Goal: Task Accomplishment & Management: Manage account settings

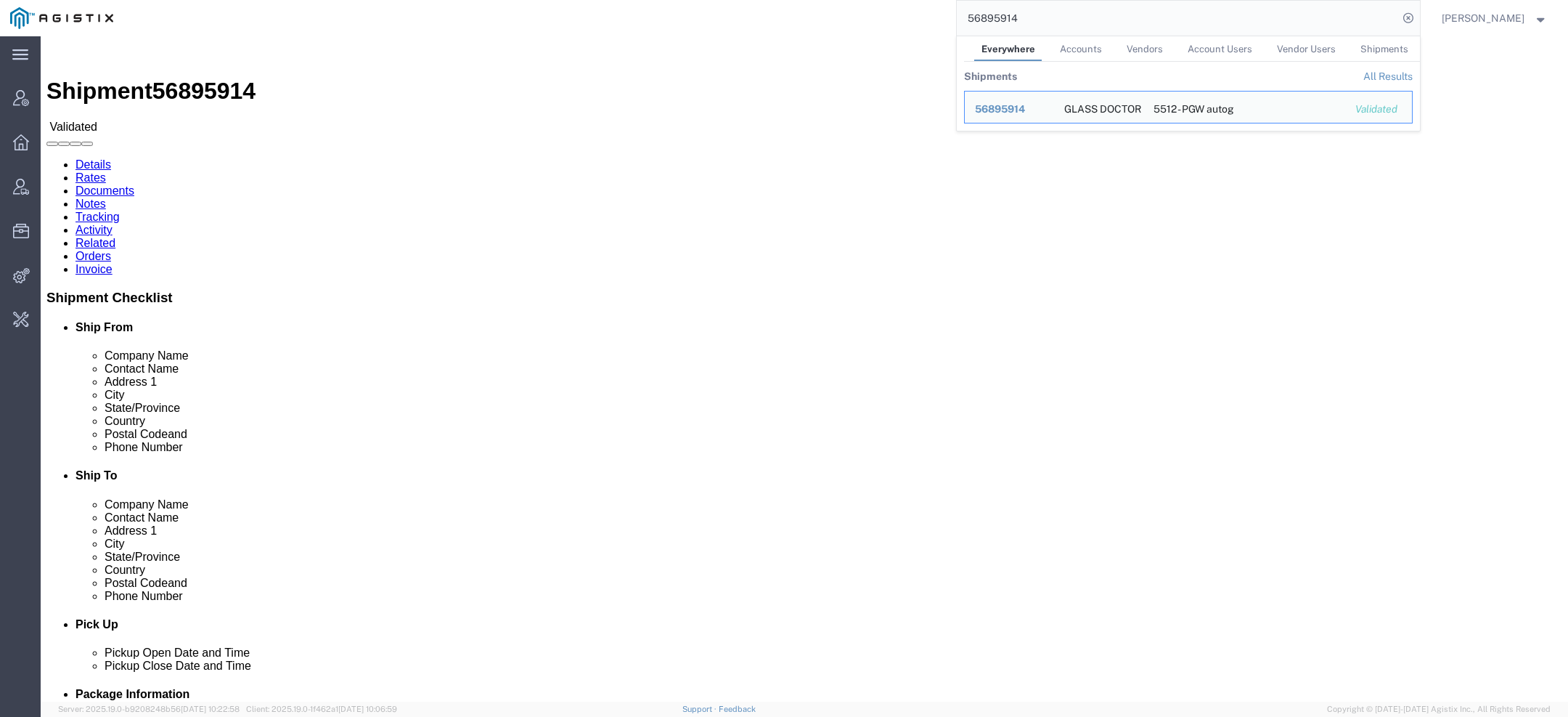
click link "Activity"
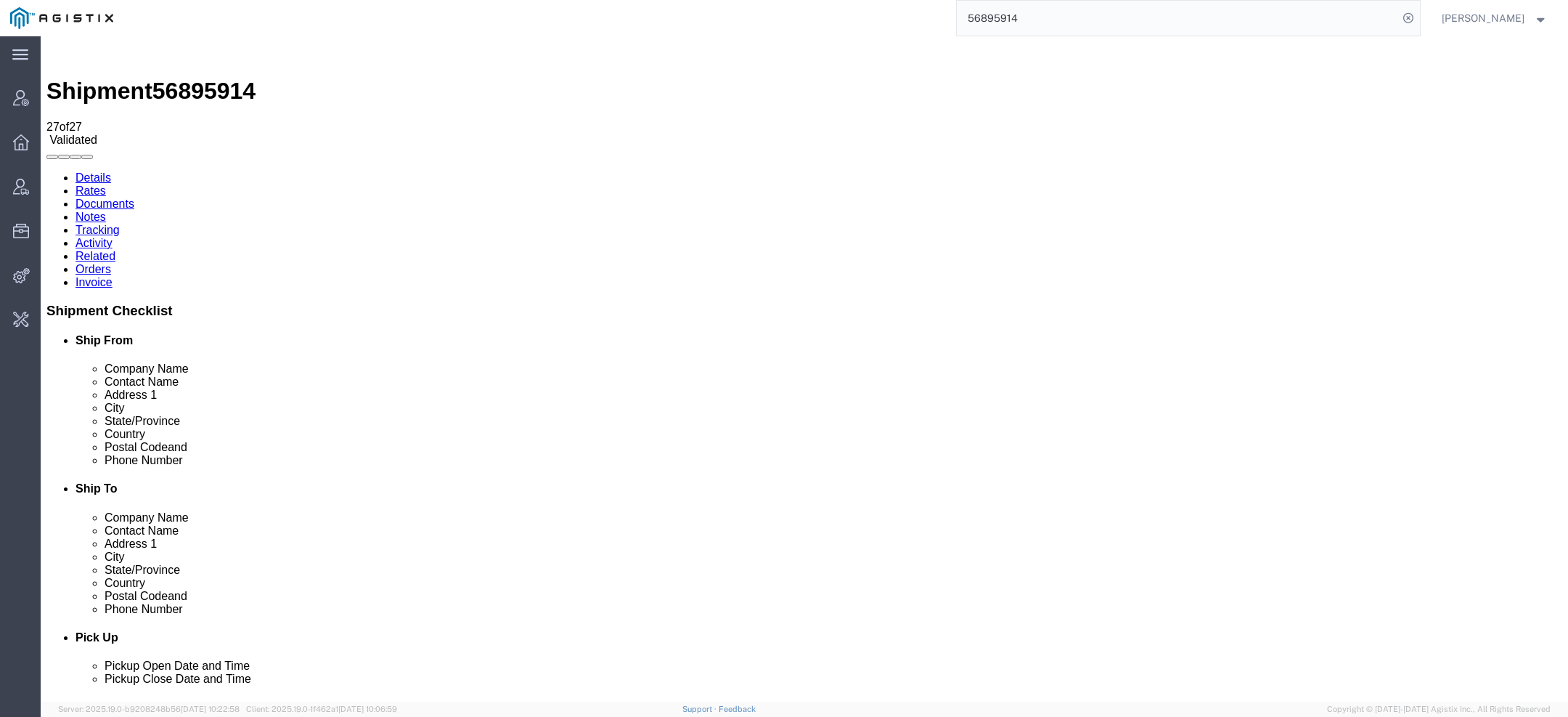
click at [101, 171] on link "Details" at bounding box center [93, 177] width 35 height 12
drag, startPoint x: 1052, startPoint y: 27, endPoint x: 867, endPoint y: -52, distance: 201.2
click at [867, 0] on html "main_menu Created with Sketch. Collapse Menu Account Manager Overview Vendor Ma…" at bounding box center [784, 358] width 1568 height 717
paste input "114031"
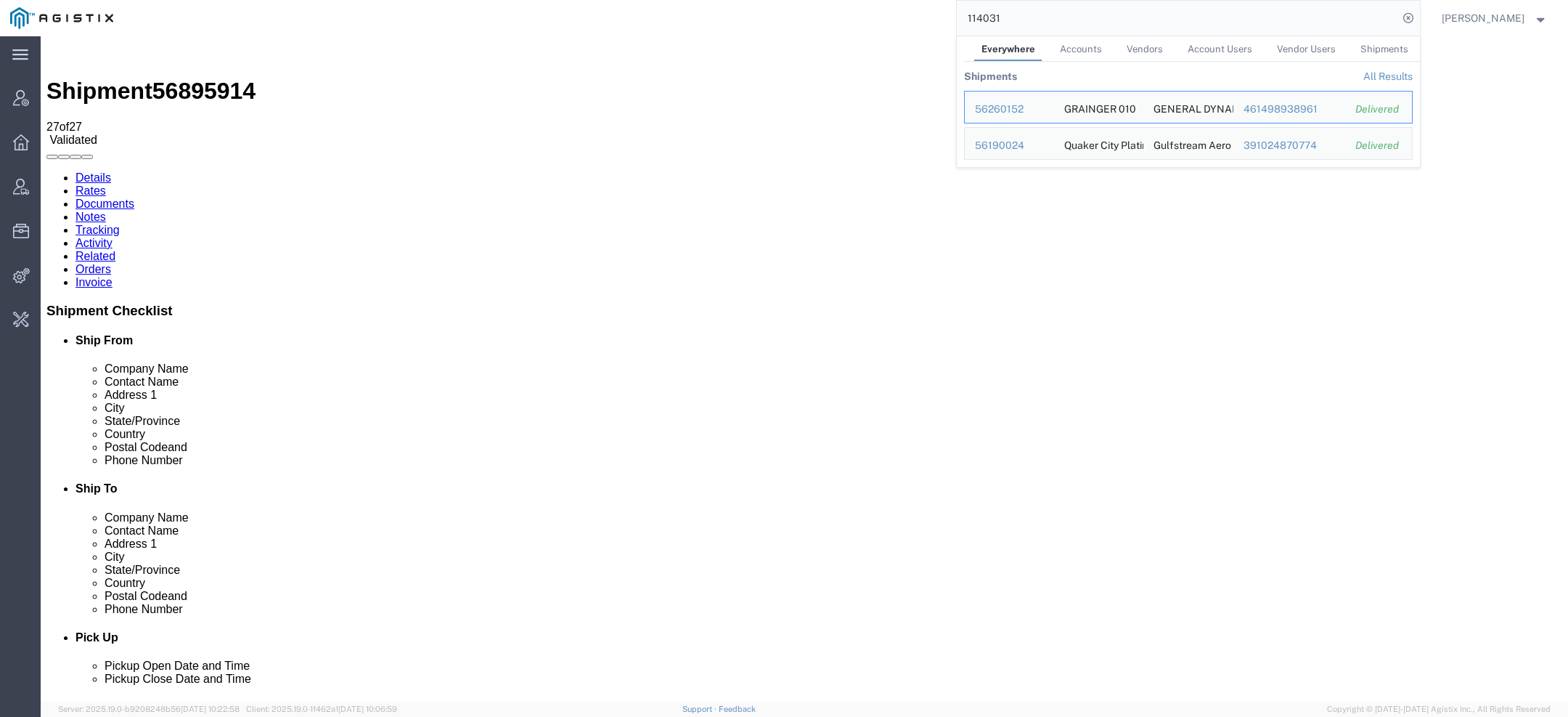
drag, startPoint x: 1001, startPoint y: 18, endPoint x: 726, endPoint y: 5, distance: 275.3
click at [806, 10] on div "114031 Everywhere Accounts Vendors Account Users Vendor Users Shipments Shipmen…" at bounding box center [772, 18] width 1297 height 36
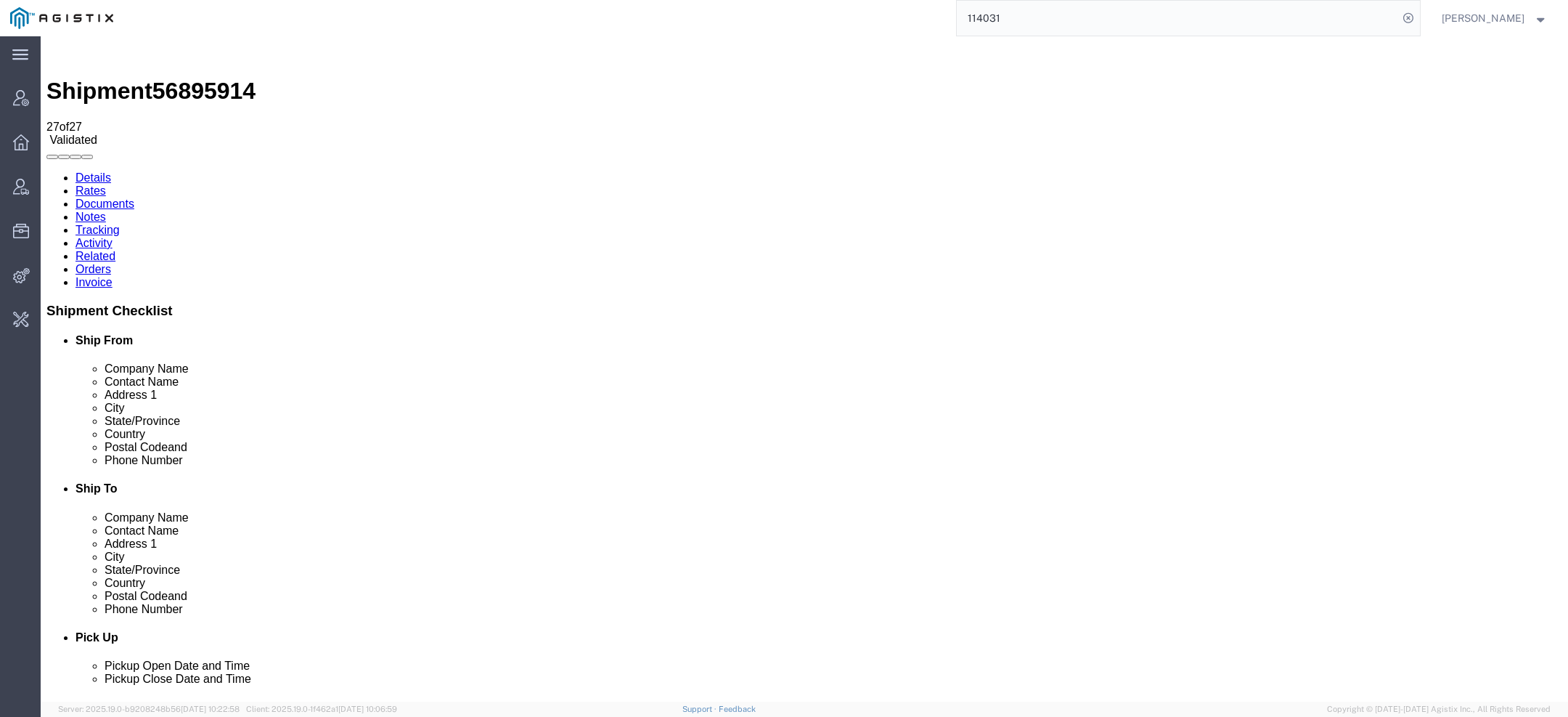
paste input "56884167"
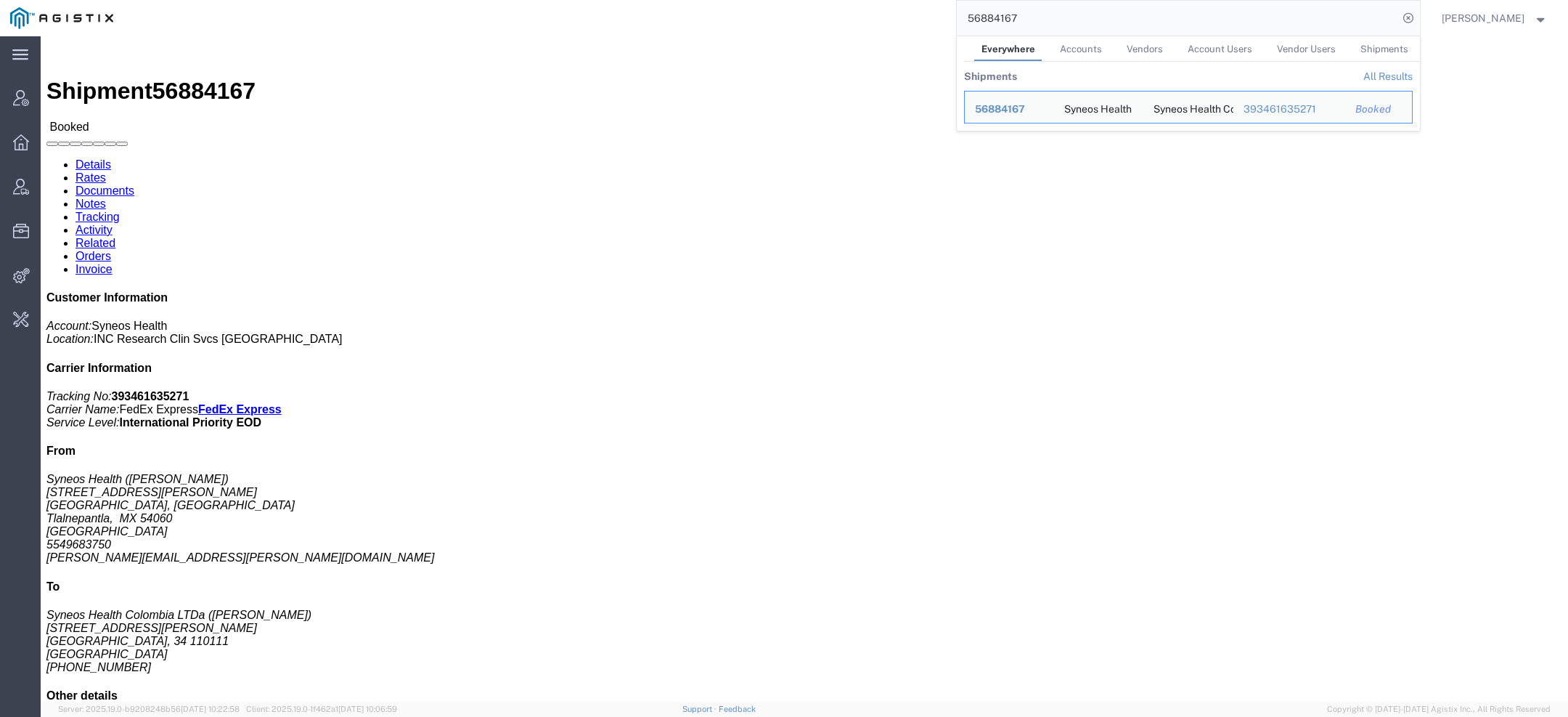
click span "Syneos Health"
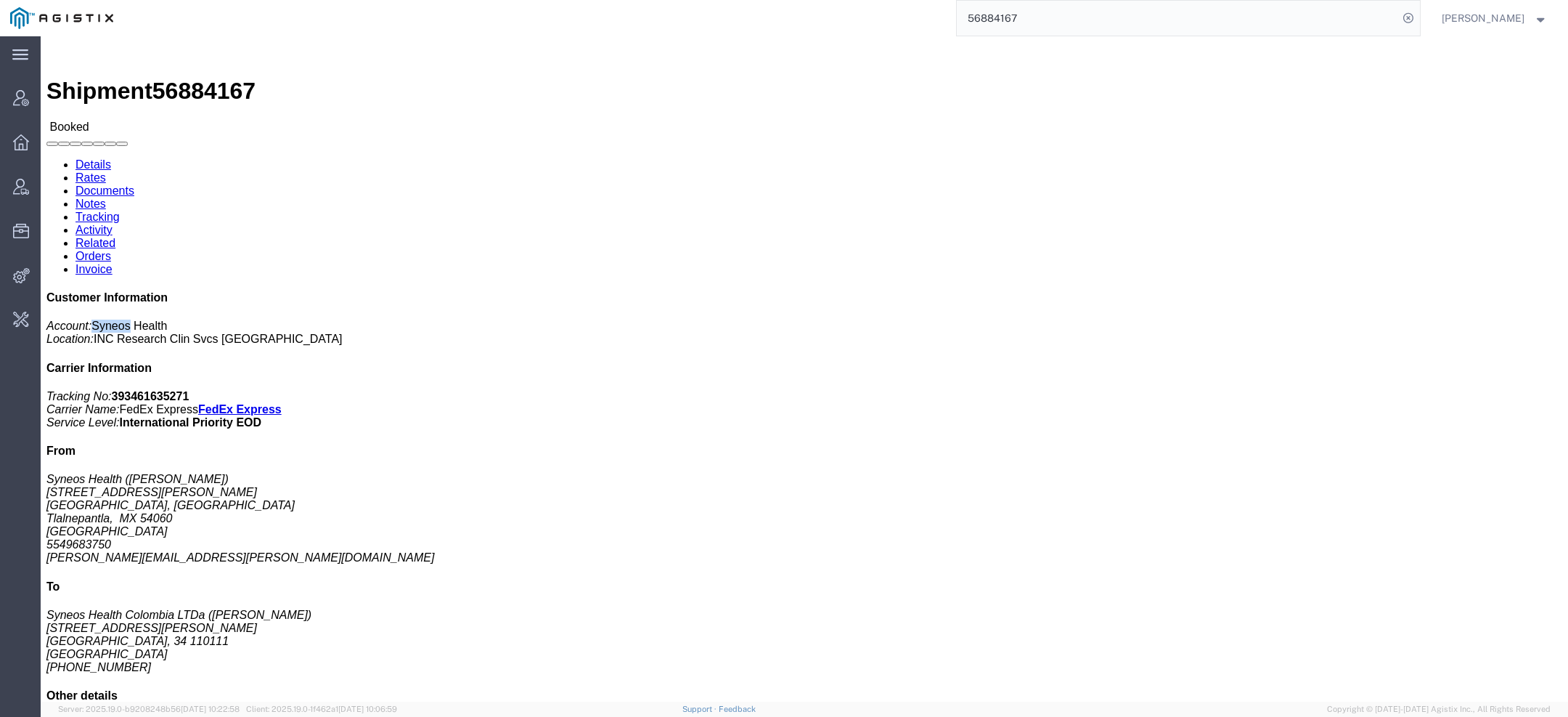
copy span "Syneos"
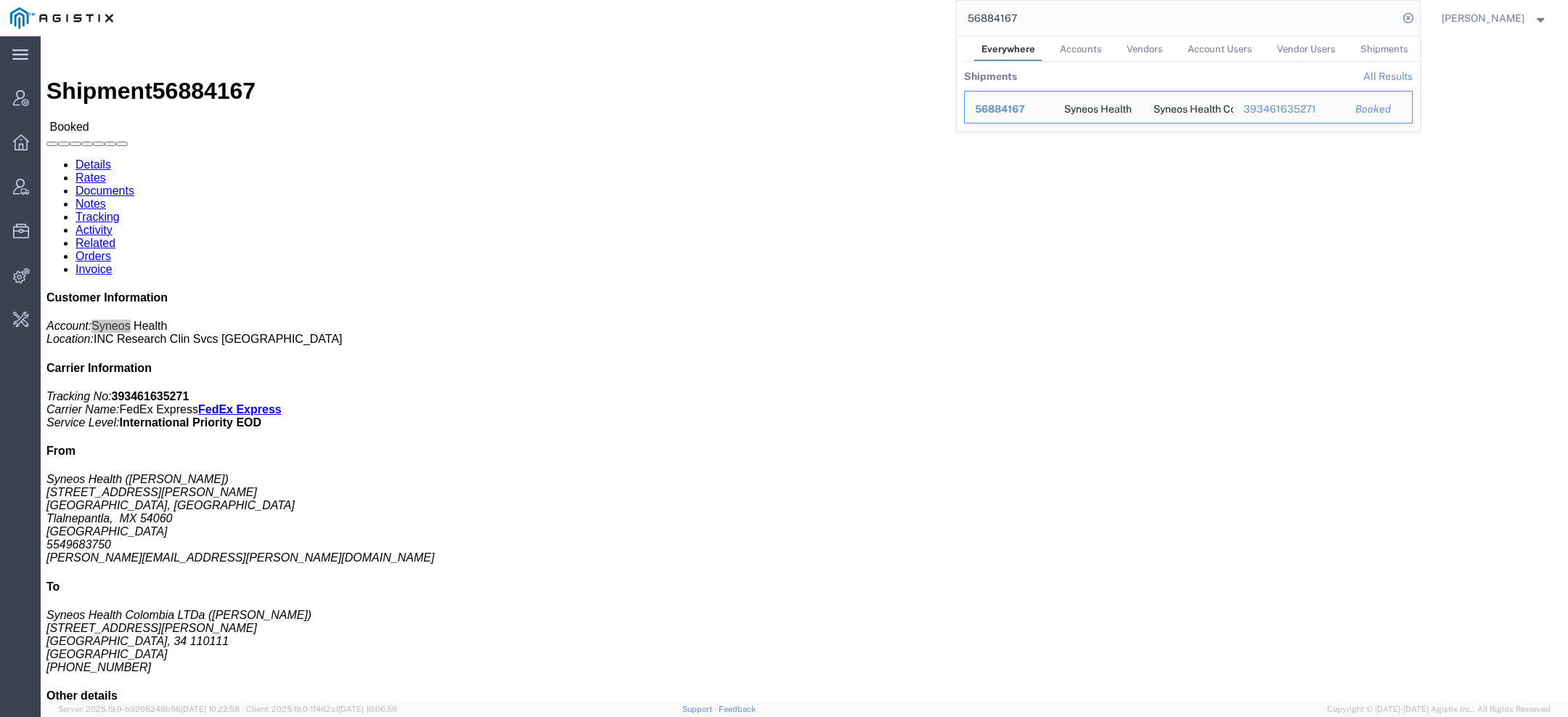
drag, startPoint x: 1035, startPoint y: 29, endPoint x: 806, endPoint y: -4, distance: 231.4
click at [806, 0] on html "main_menu Created with Sketch. Collapse Menu Account Manager Overview Vendor Ma…" at bounding box center [784, 358] width 1568 height 717
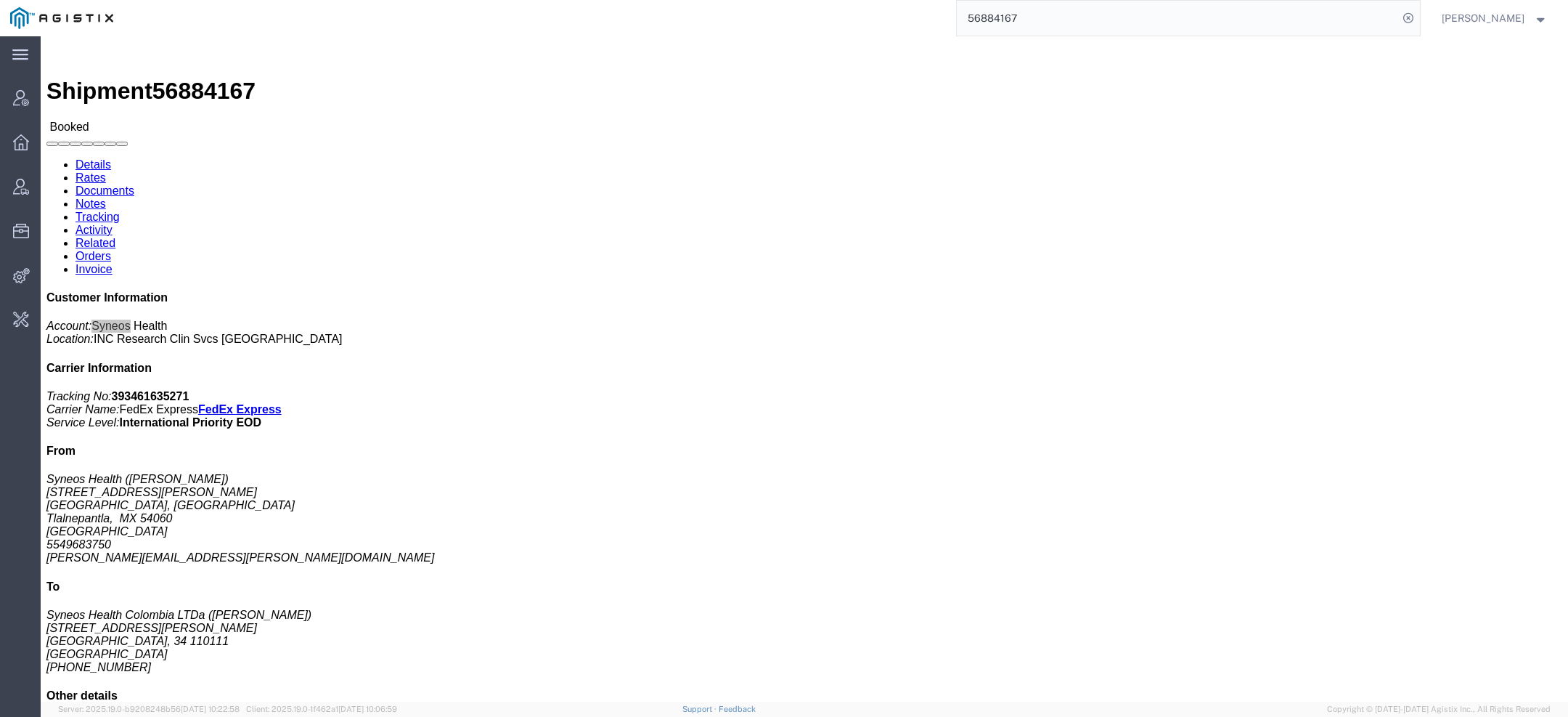
paste input "Syneos"
type input "Syneos"
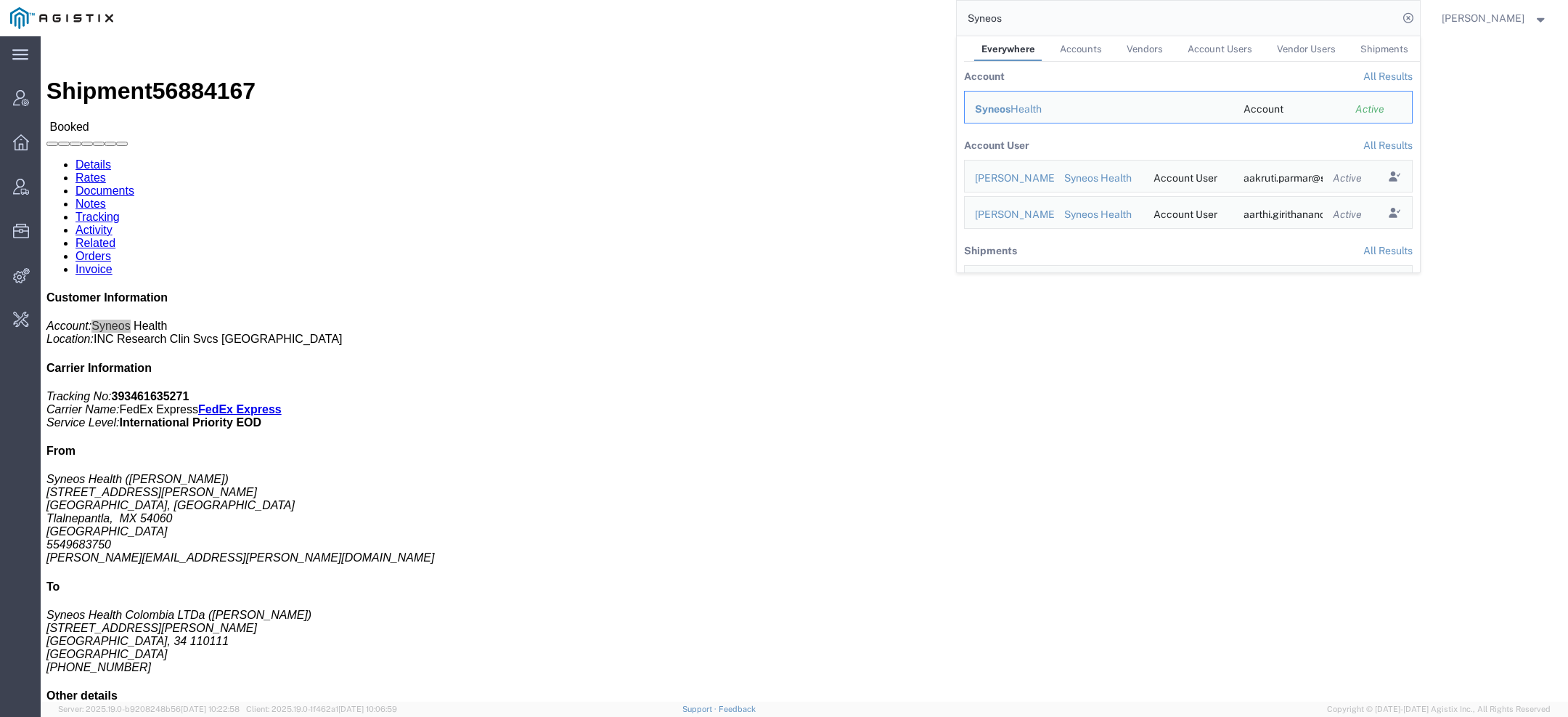
click at [992, 118] on td "Syneos Health" at bounding box center [1099, 106] width 269 height 32
click at [989, 95] on td "Syneos Health" at bounding box center [1099, 106] width 269 height 32
click at [989, 109] on span "Syneos" at bounding box center [992, 109] width 35 height 11
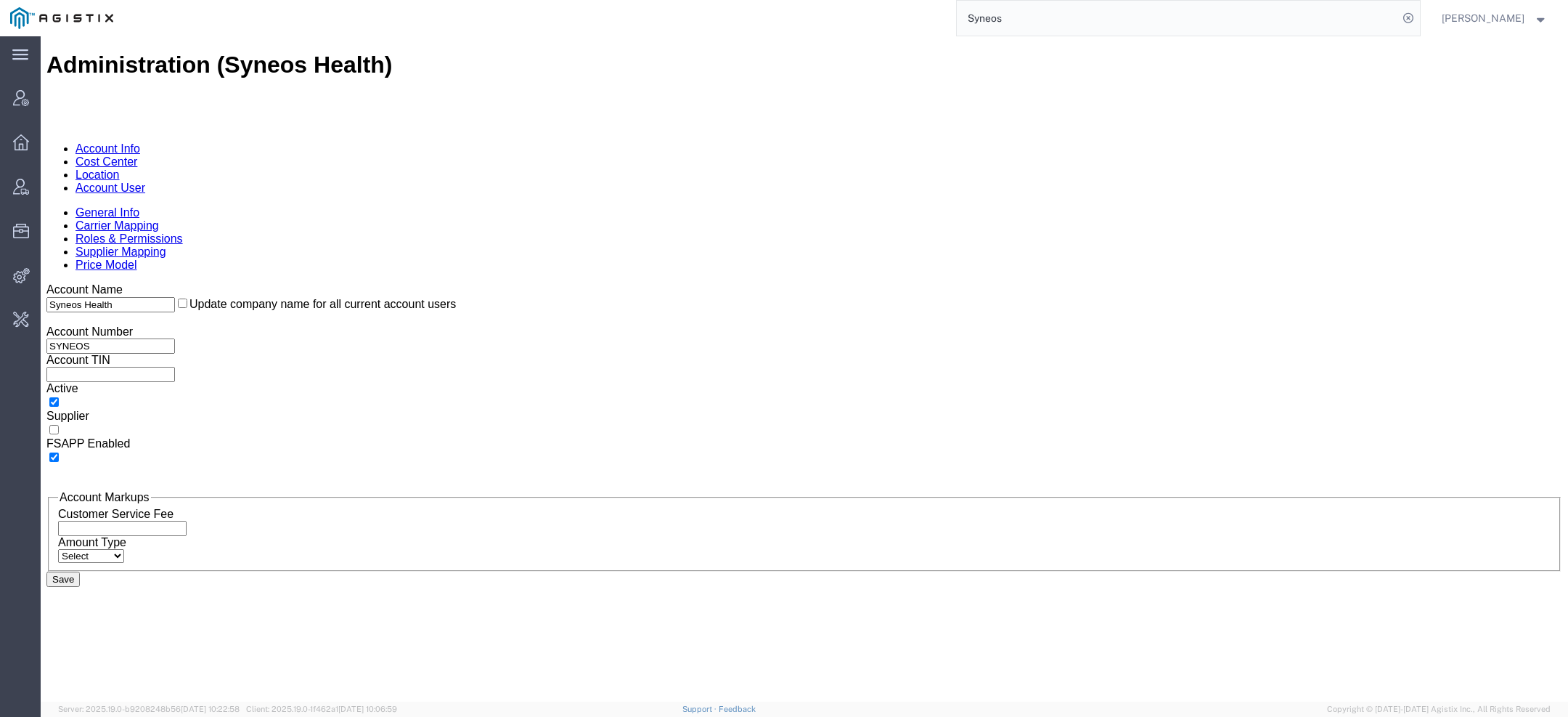
click at [145, 182] on link "Account User" at bounding box center [110, 188] width 69 height 12
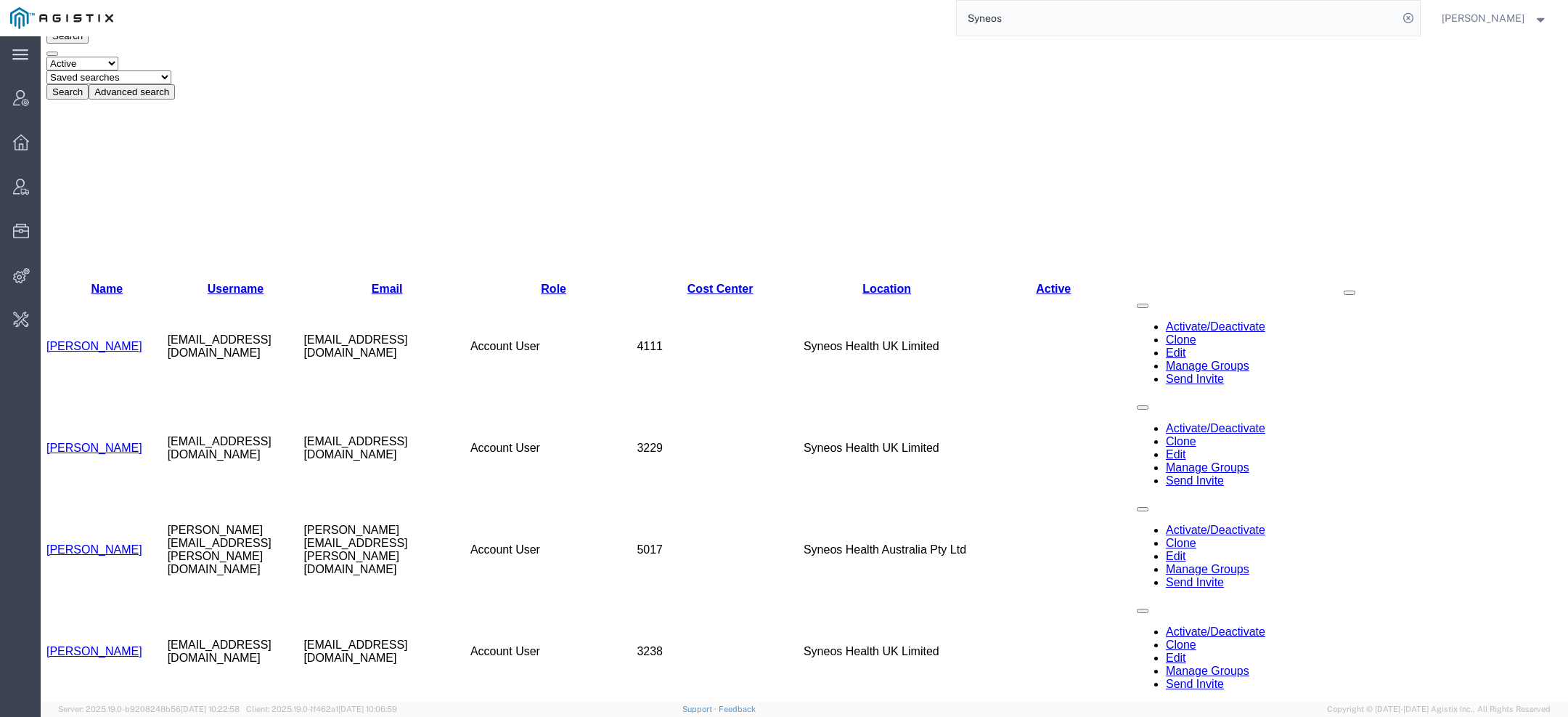
scroll to position [328, 0]
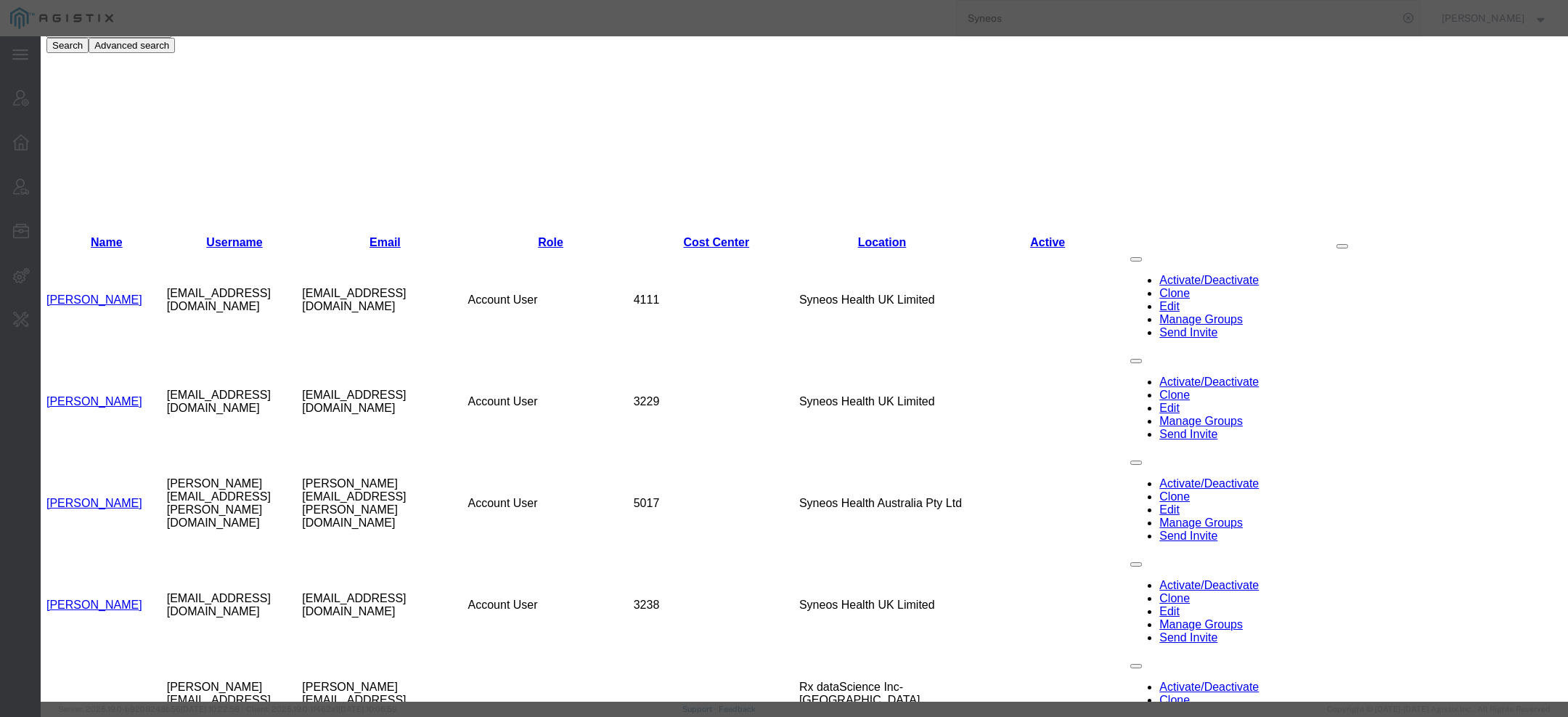
select select "DEPARTMENT"
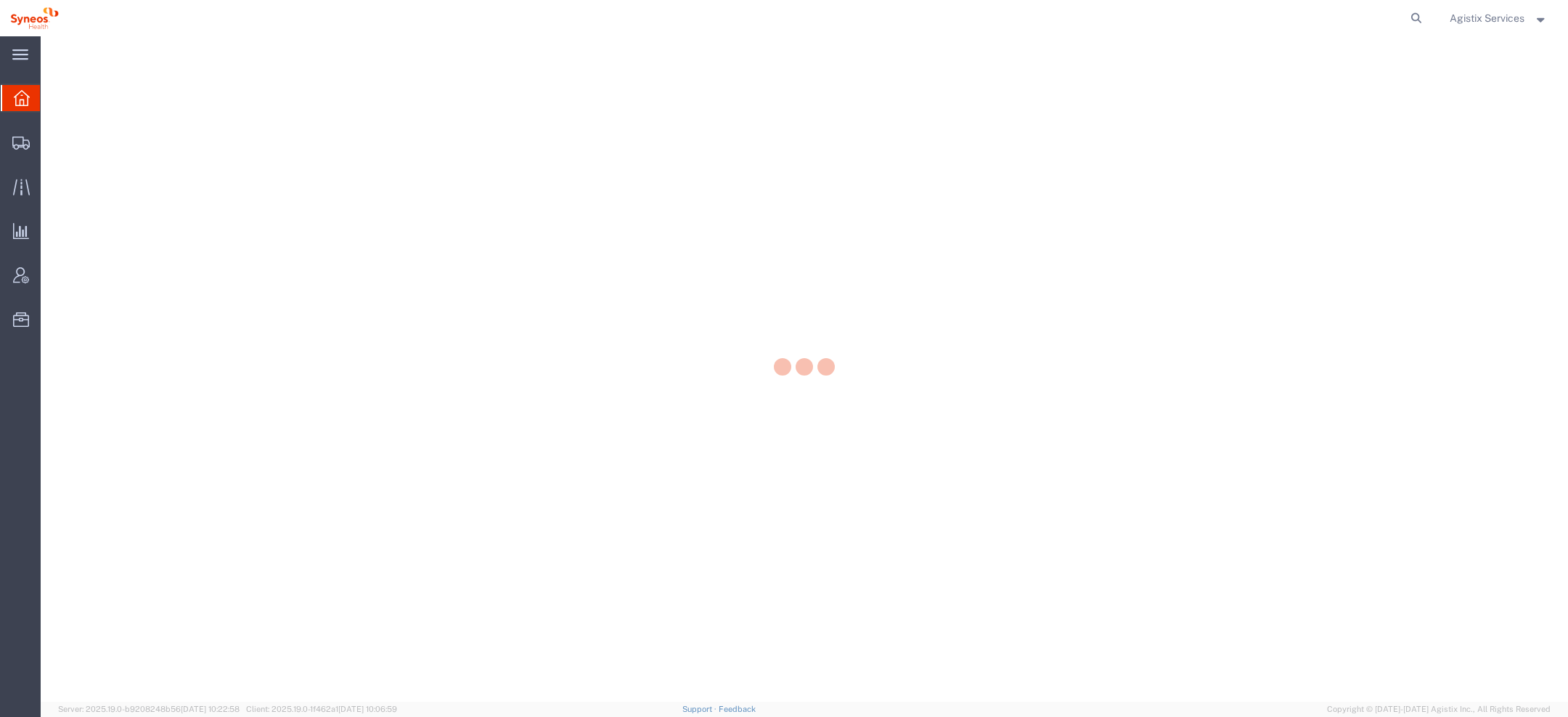
click at [1423, 18] on icon at bounding box center [1416, 18] width 20 height 20
paste input "56884167"
type input "56884167"
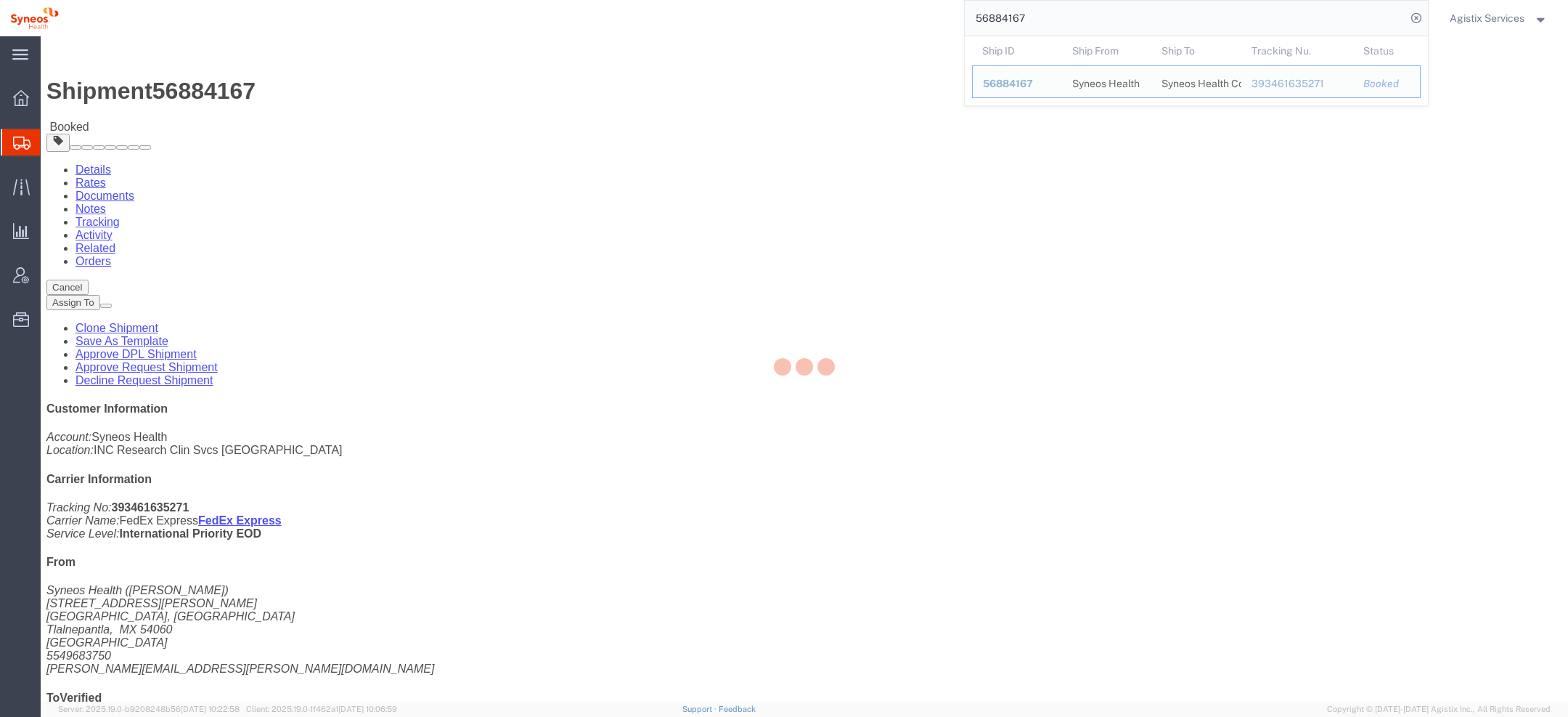
click at [942, 177] on div at bounding box center [804, 369] width 1527 height 666
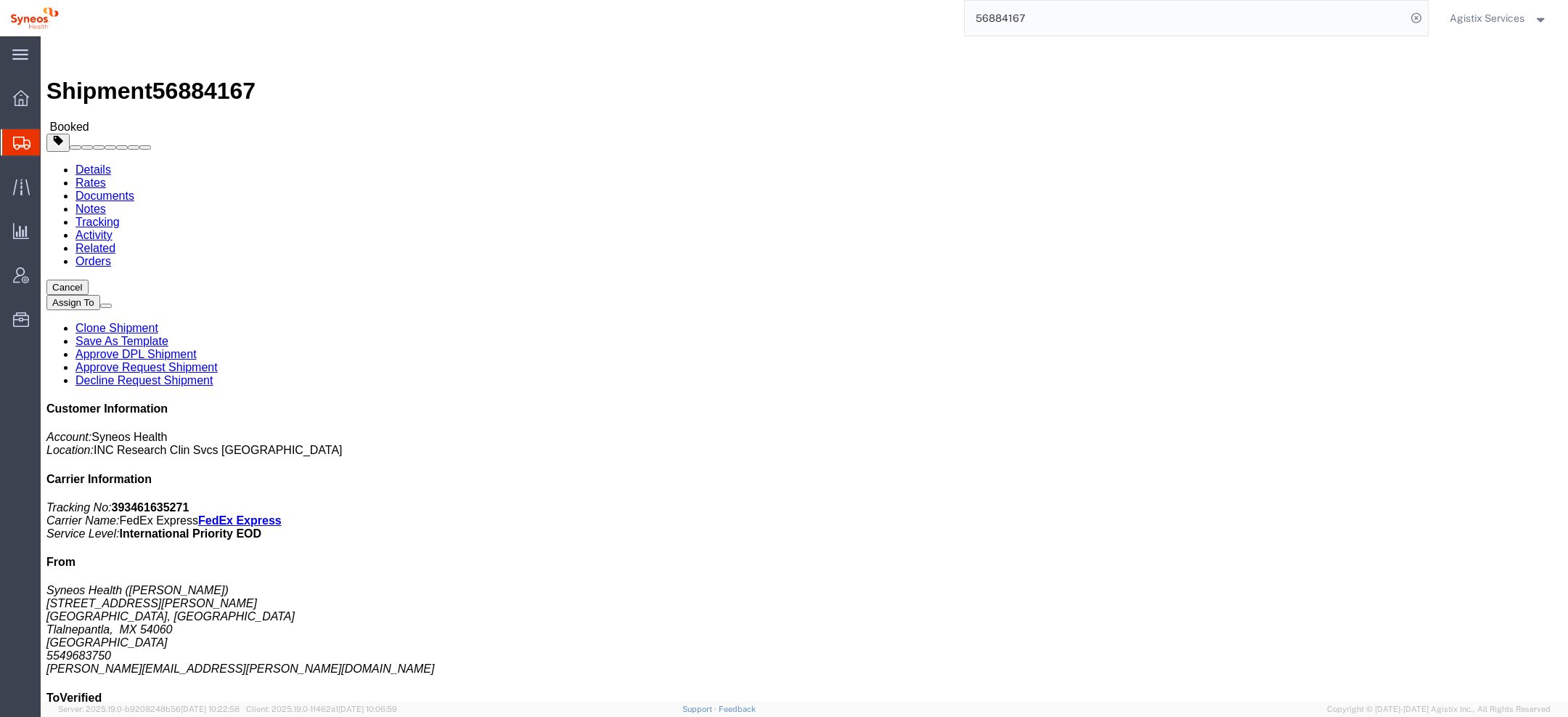
click span "button"
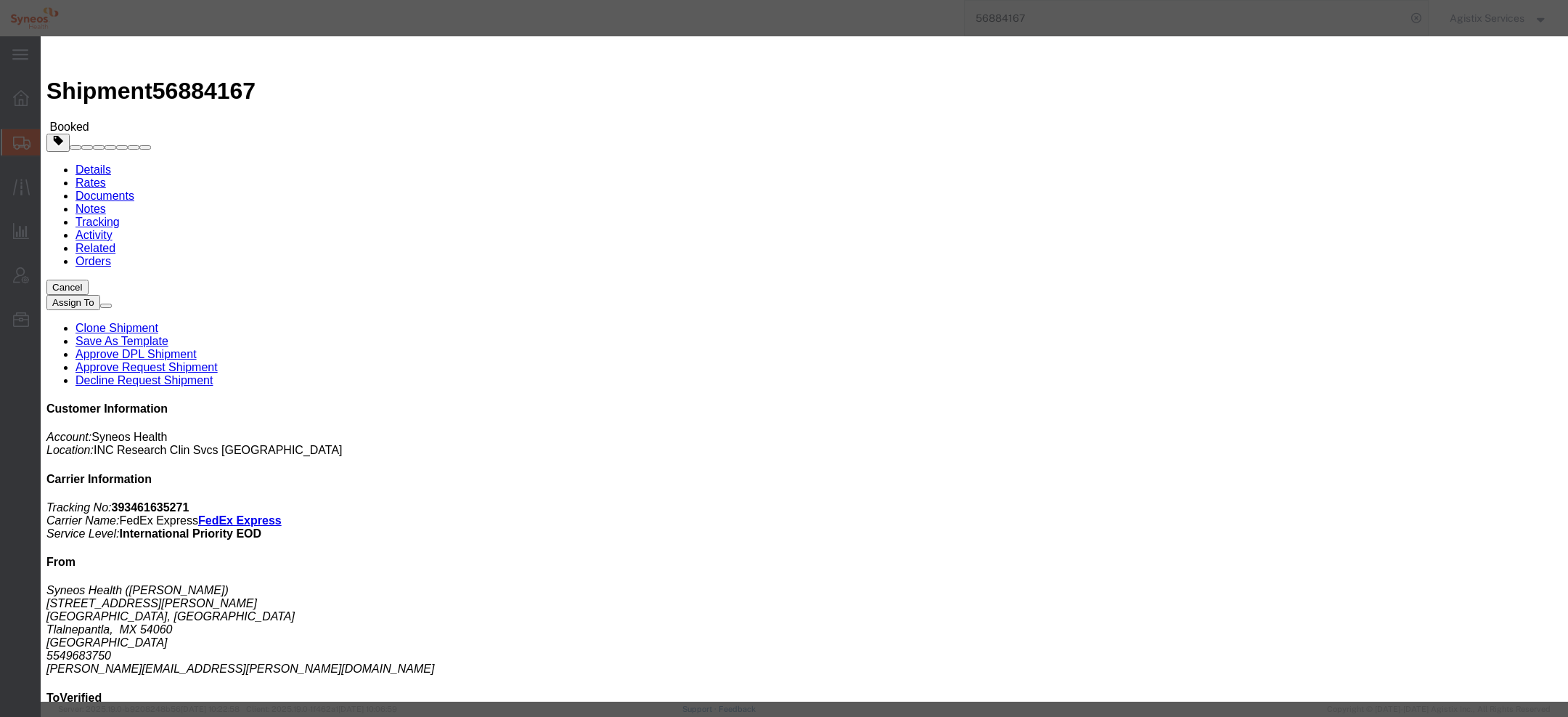
click div "[DATE] 1:00 PM"
click input "10:00 PM"
type input "3:00 PM"
drag, startPoint x: 549, startPoint y: 403, endPoint x: 600, endPoint y: 373, distance: 59.2
click button "Apply"
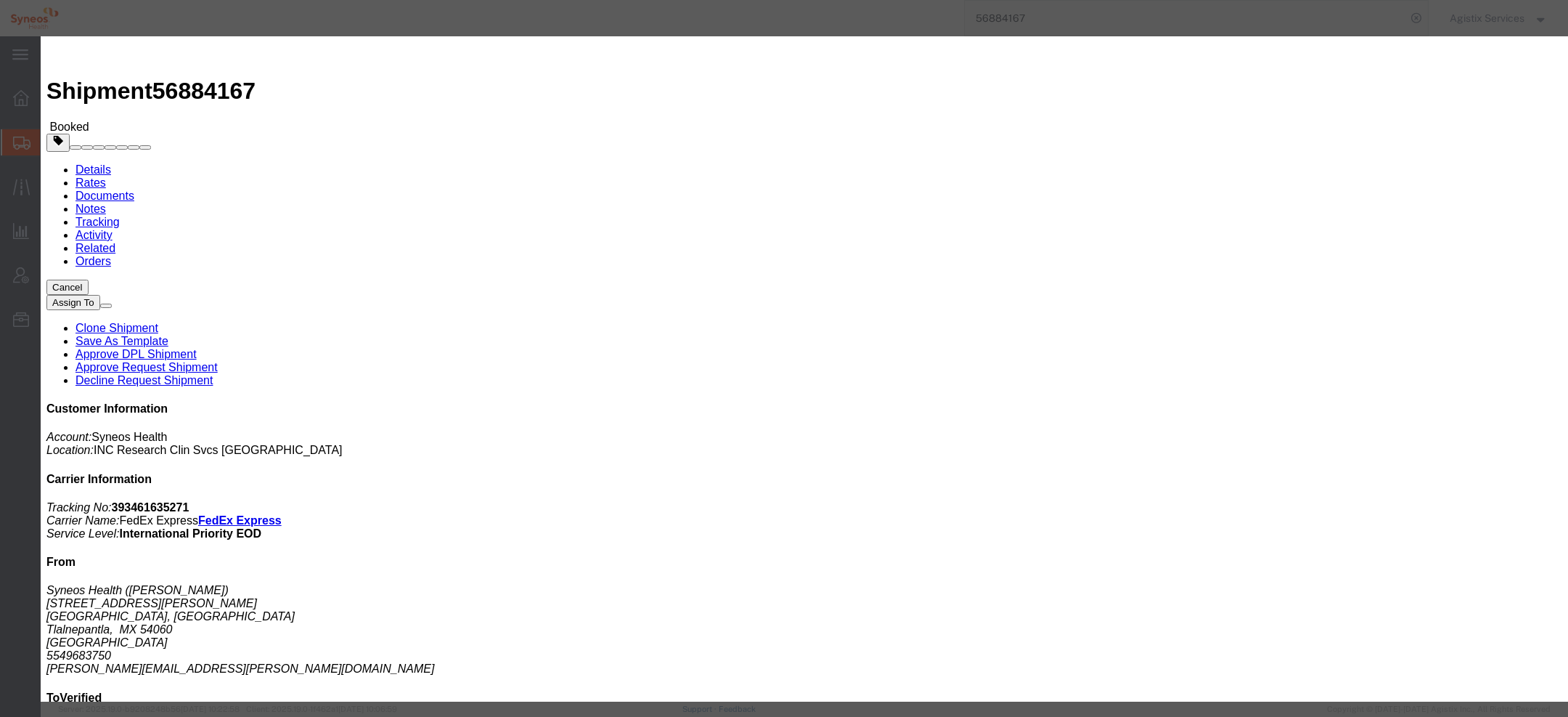
click div "Sep 22 2025 4:00 PM"
type input "5:00 PM"
click button "Apply"
click button "Save"
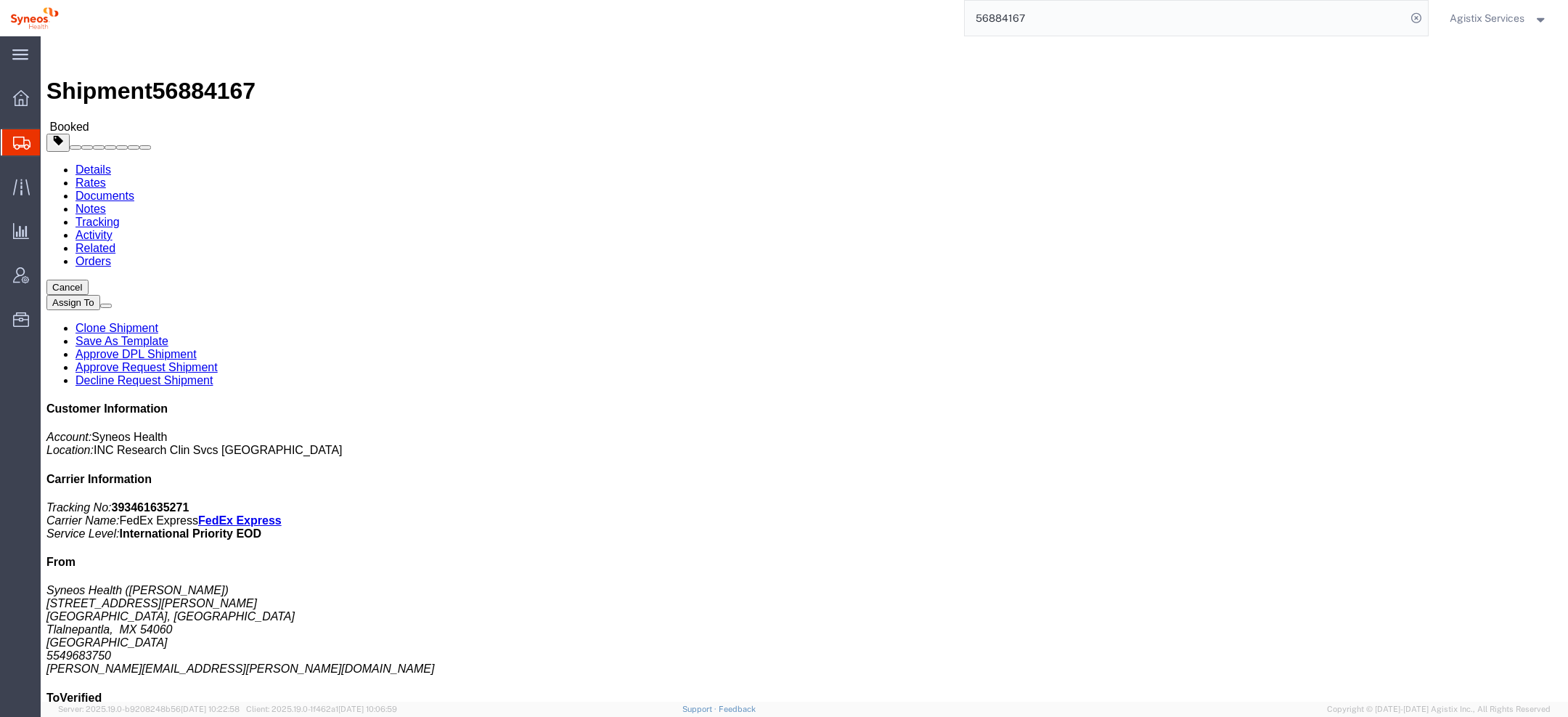
click button "Close"
click span "button"
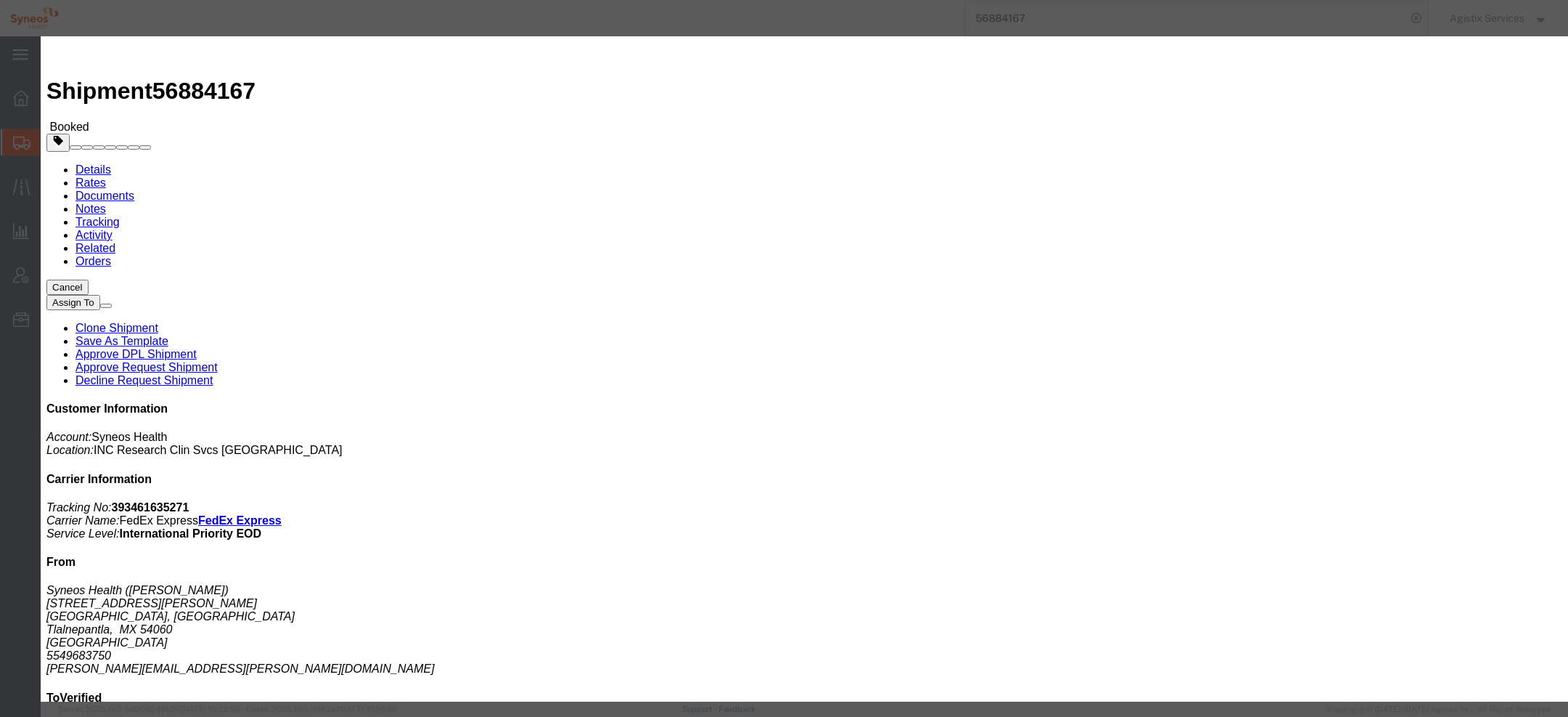
click div "[DATE] 1:00 PM"
click input "1:00 PM"
click input "10:00 AM"
type input "9:00 AM"
click button "Apply"
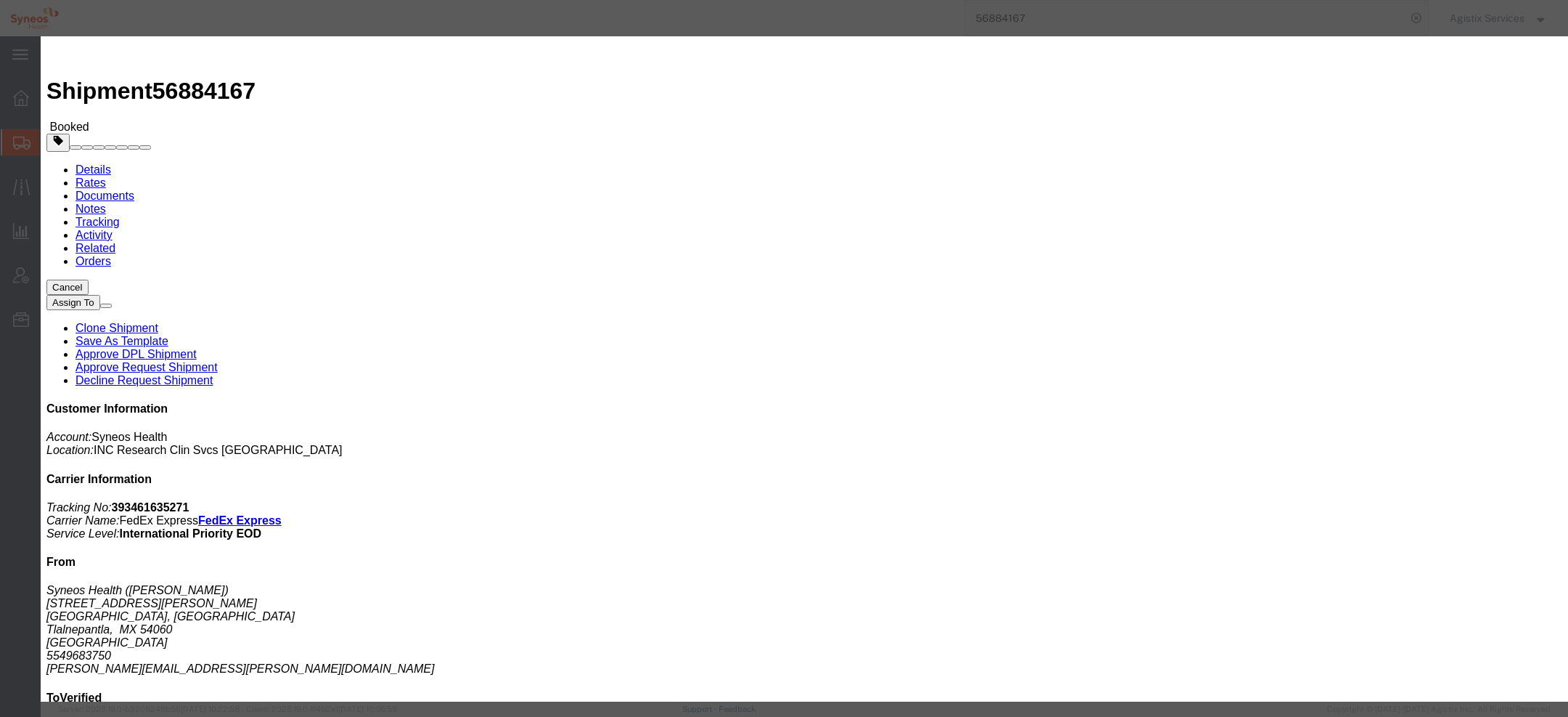
click div "Sep 23 2025 10:00 AM"
type input "5:00 PM"
click button "Apply"
click button "Save"
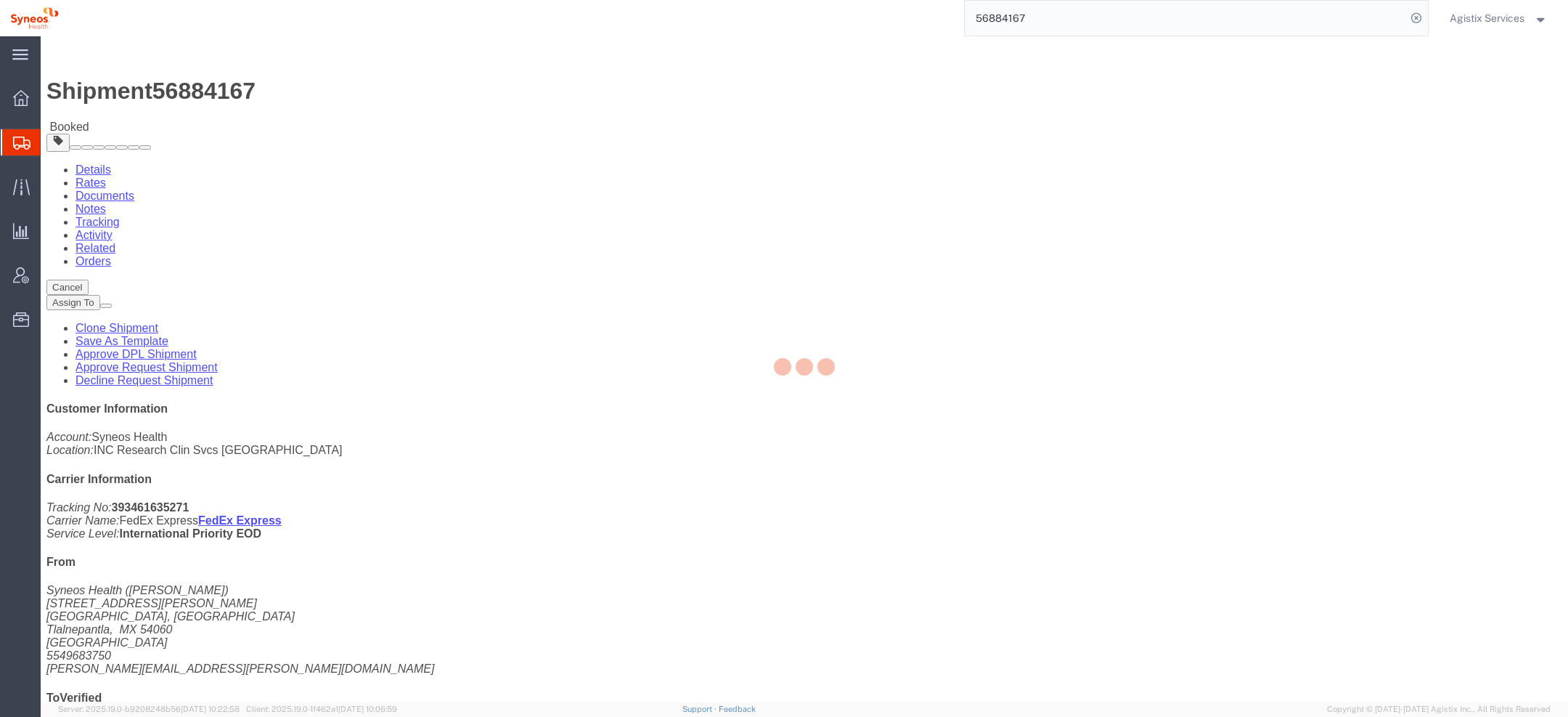
click at [1015, 164] on div at bounding box center [804, 369] width 1527 height 666
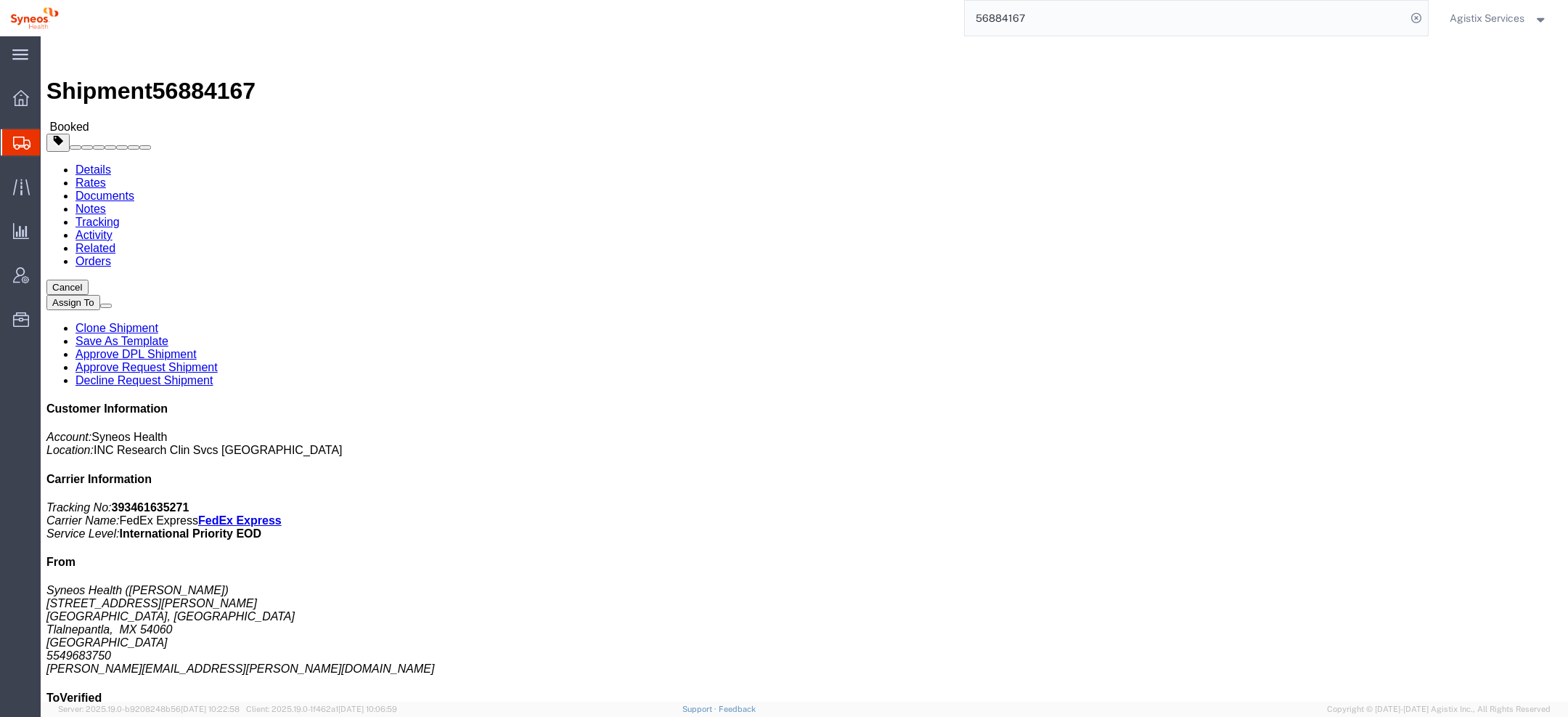
click button "Close"
click b "MUGA3015"
copy b "MUGA3015"
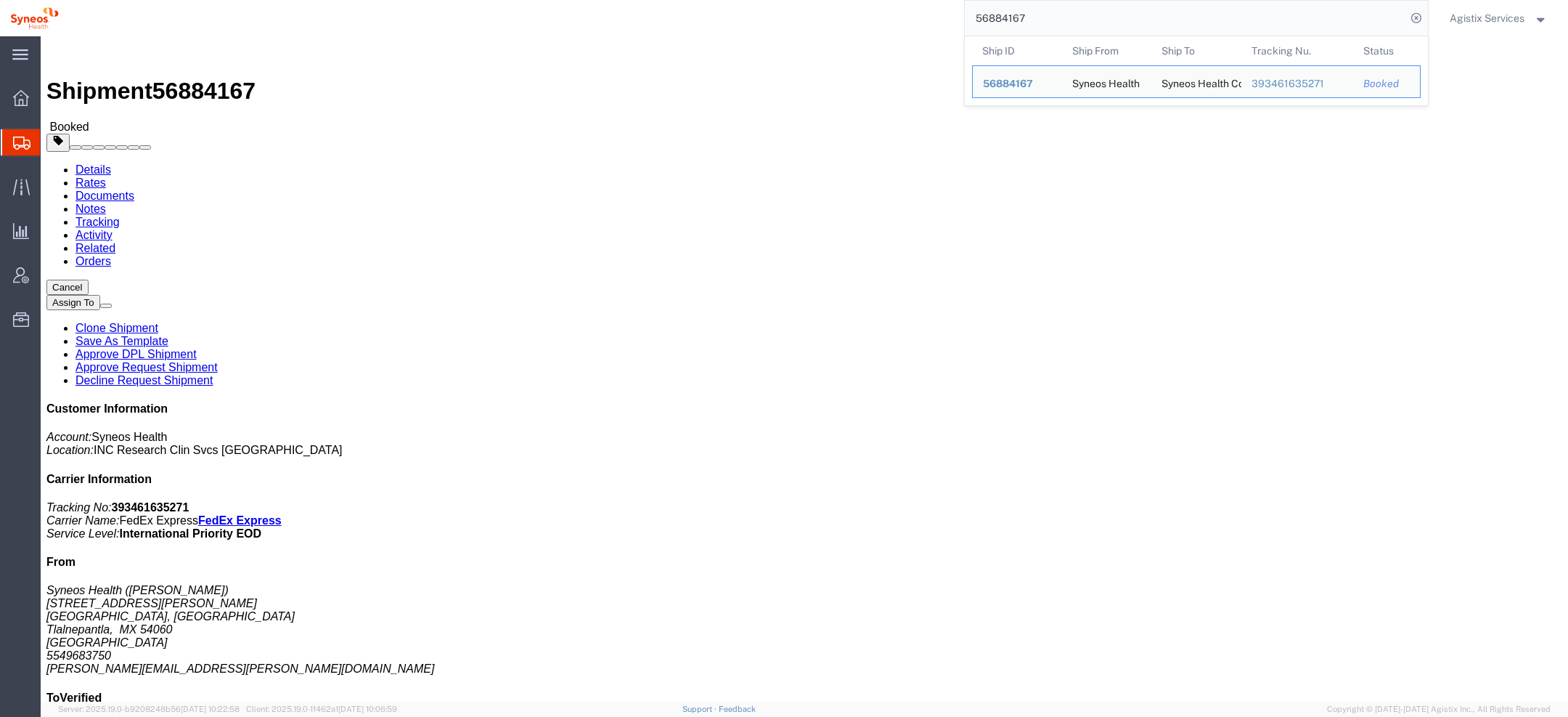
click at [1466, 22] on span "Agistix Services" at bounding box center [1487, 17] width 75 height 16
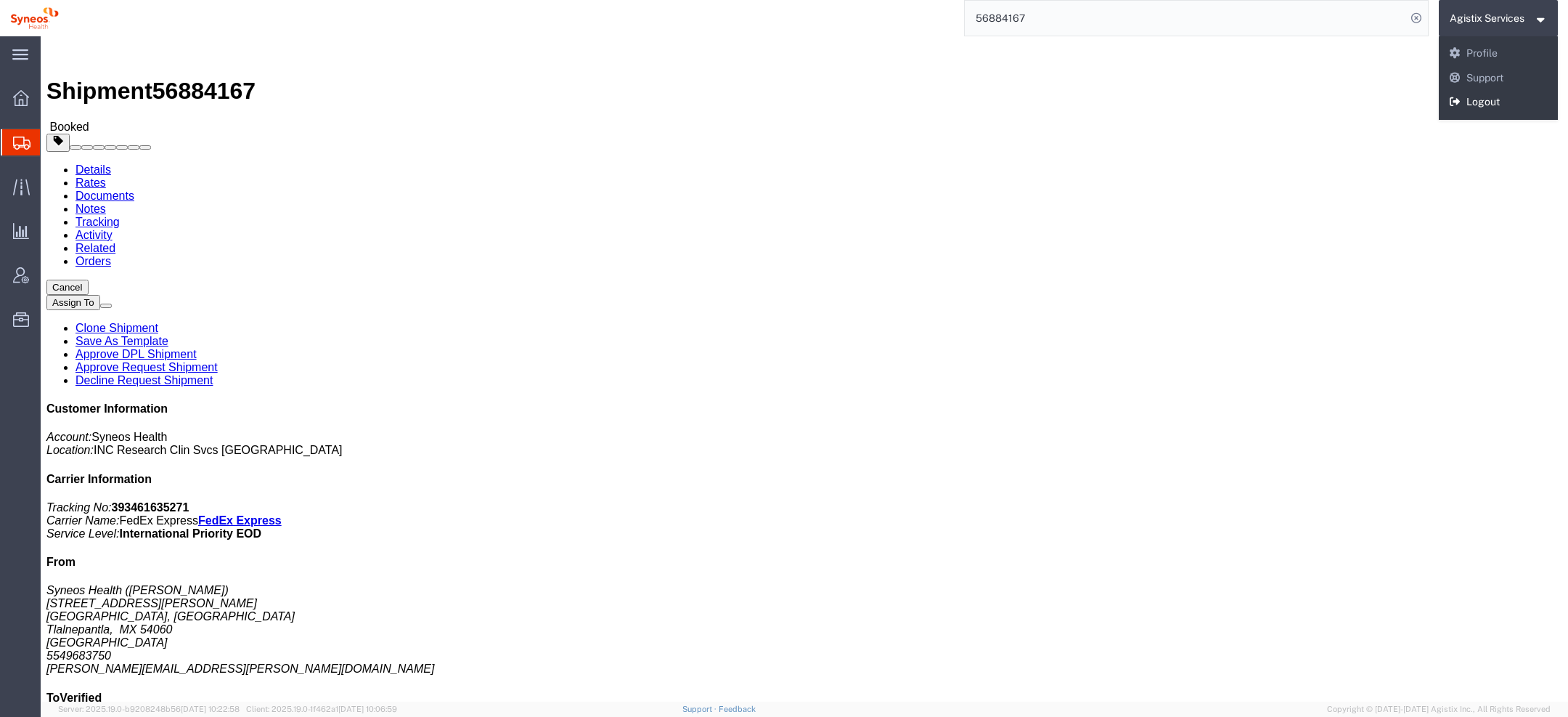
click at [1459, 103] on icon at bounding box center [1455, 101] width 13 height 10
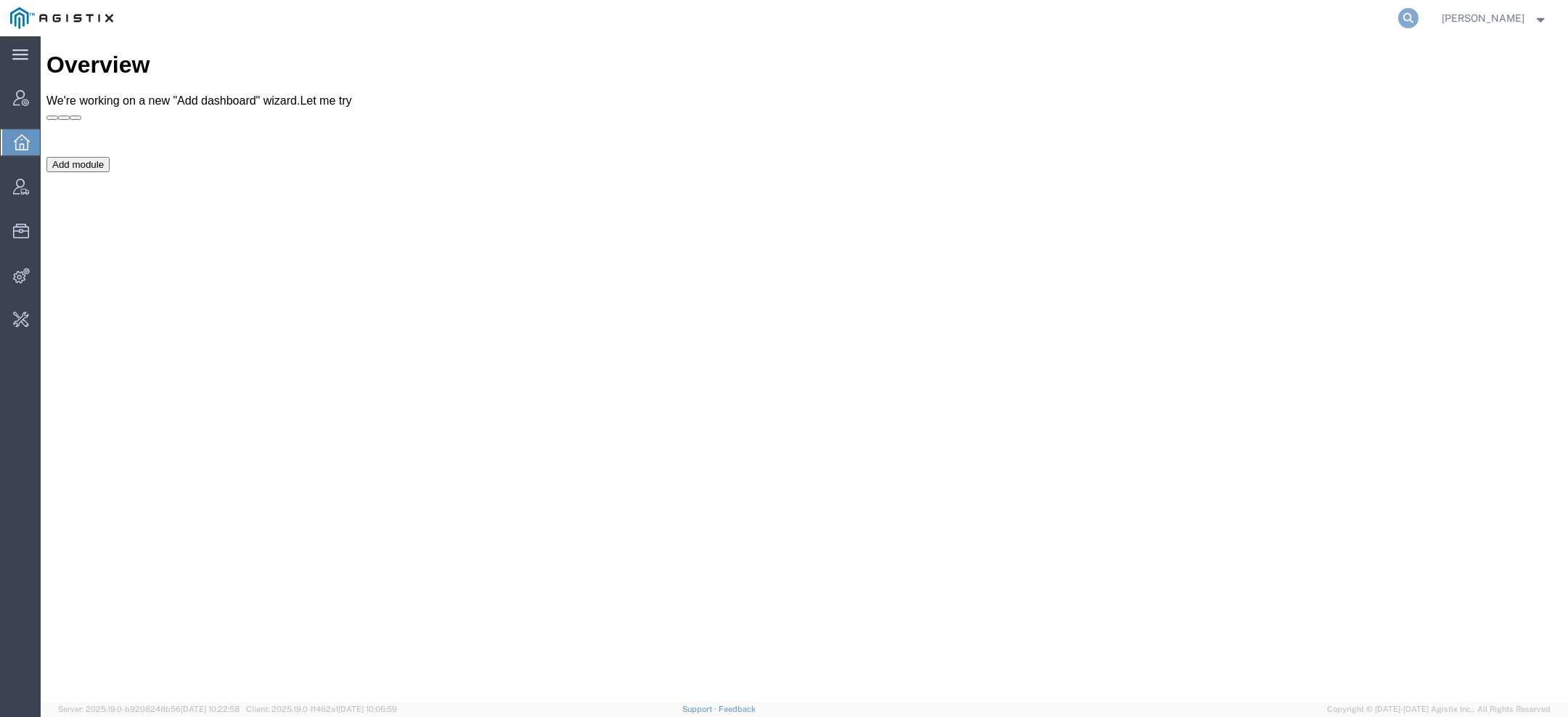
click at [1044, 20] on icon at bounding box center [1408, 18] width 20 height 20
paste input "56896378"
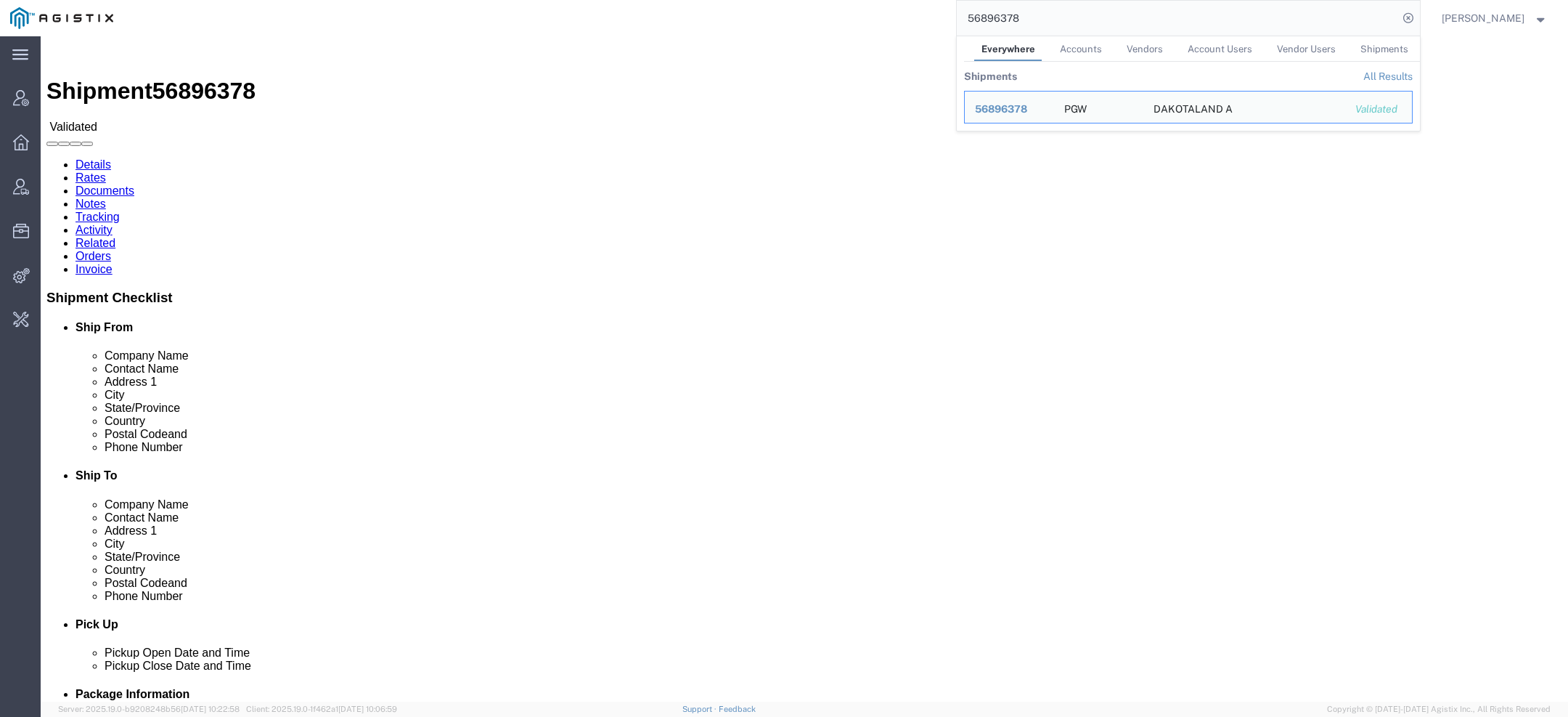
drag, startPoint x: 1053, startPoint y: 20, endPoint x: 774, endPoint y: 18, distance: 279.0
click at [774, 18] on div "56896378 Everywhere Accounts Vendors Account Users Vendor Users Shipments Shipm…" at bounding box center [772, 18] width 1297 height 36
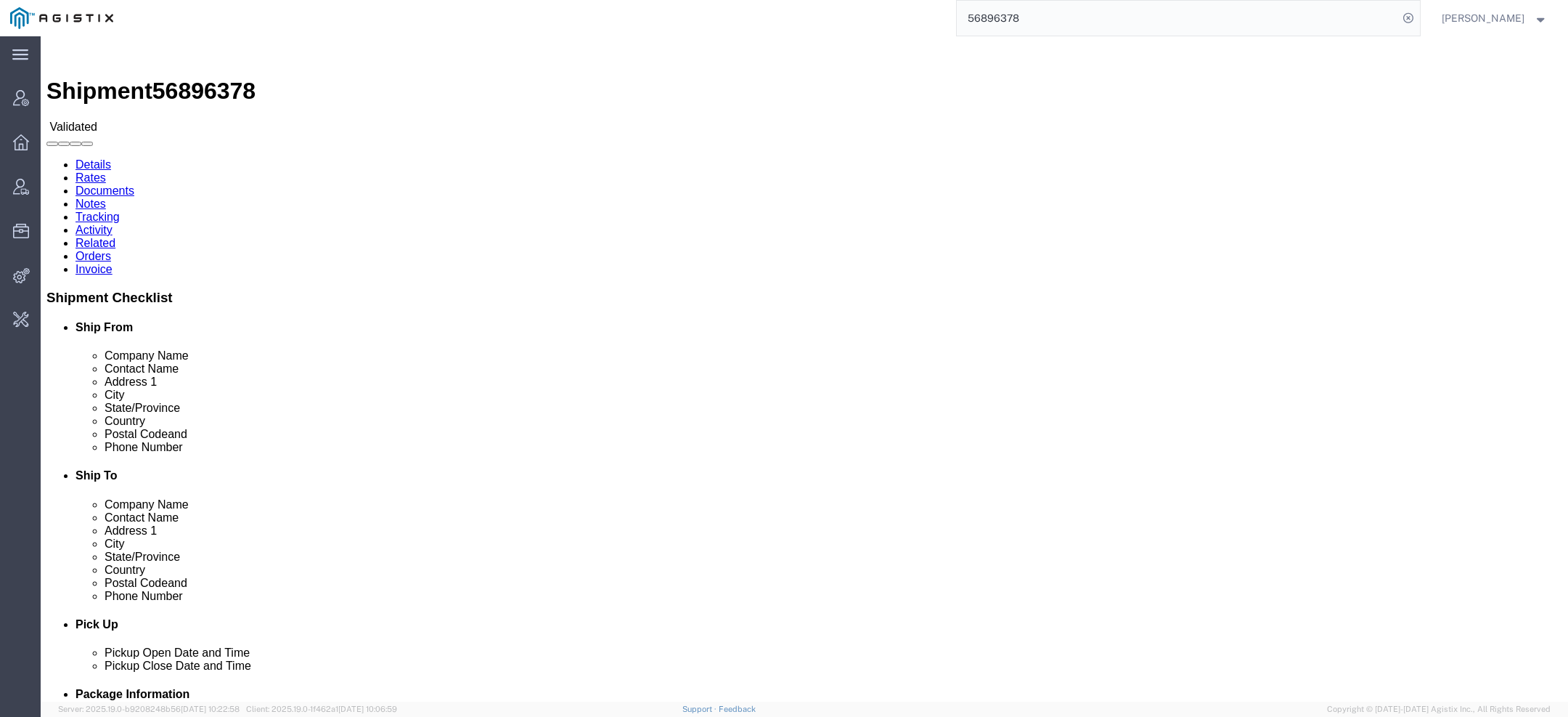
paste input "117"
click link "Activity"
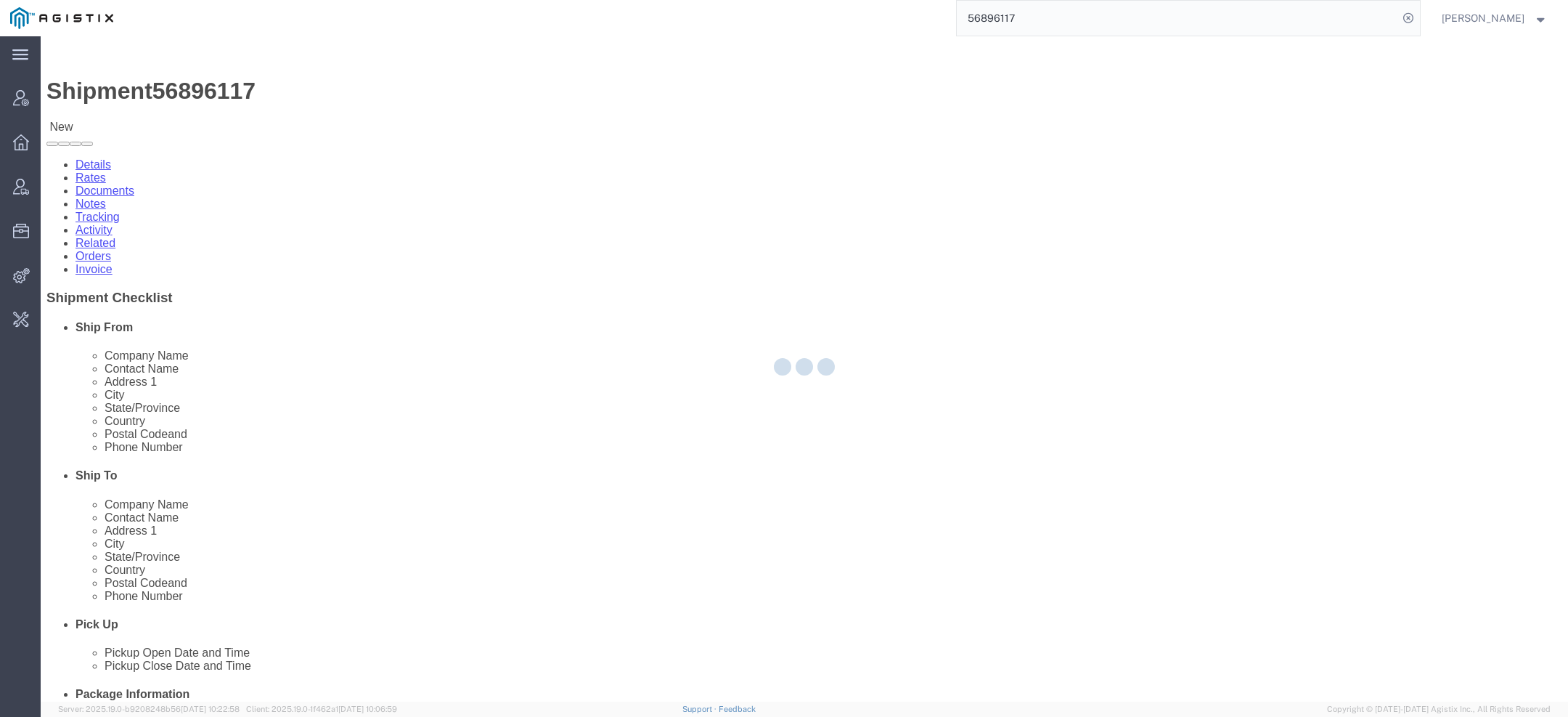
click at [363, 99] on div at bounding box center [804, 369] width 1527 height 666
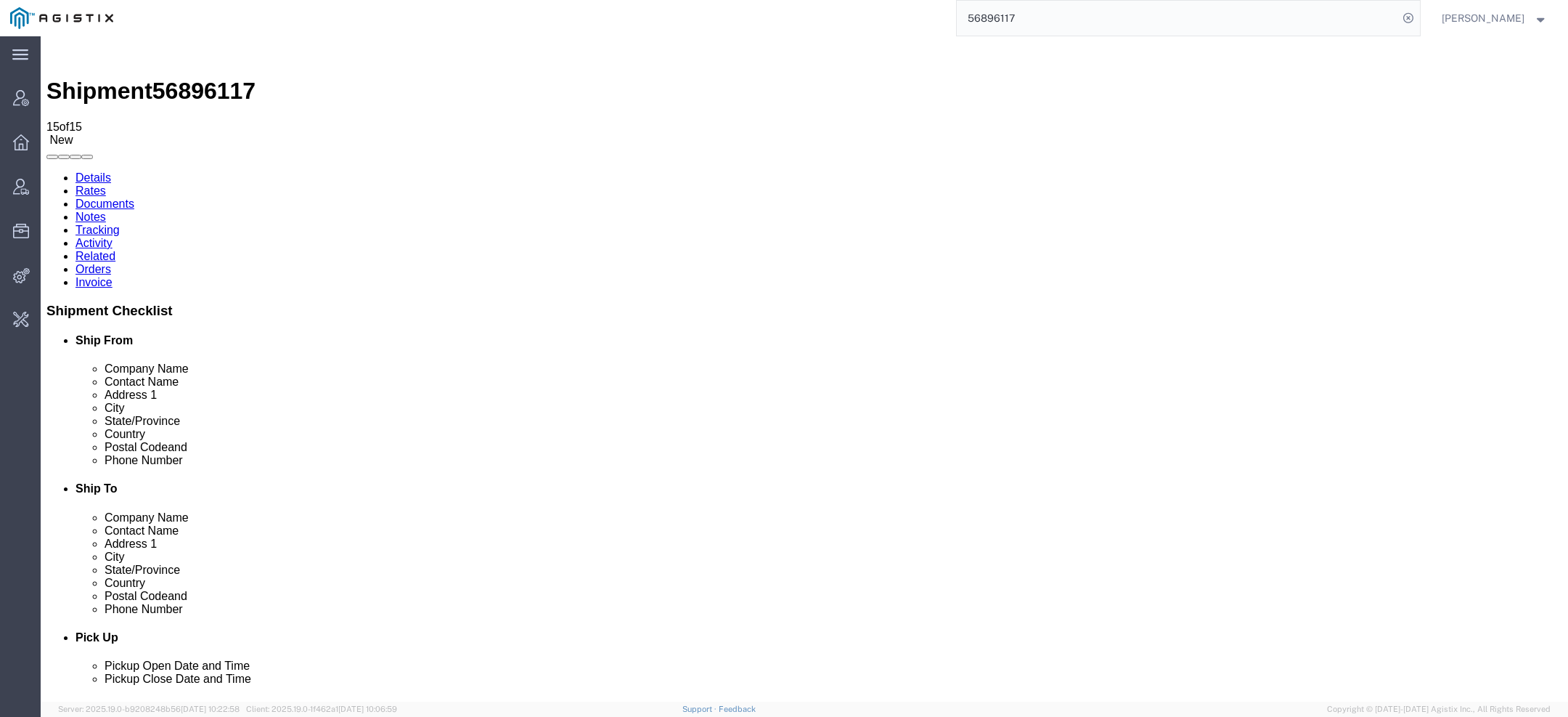
drag, startPoint x: 729, startPoint y: 201, endPoint x: 867, endPoint y: 195, distance: 138.1
copy span "[EMAIL_ADDRESS][DOMAIN_NAME]"
drag, startPoint x: 1035, startPoint y: 22, endPoint x: 848, endPoint y: 3, distance: 188.0
click at [906, 5] on div "56896117" at bounding box center [772, 18] width 1297 height 36
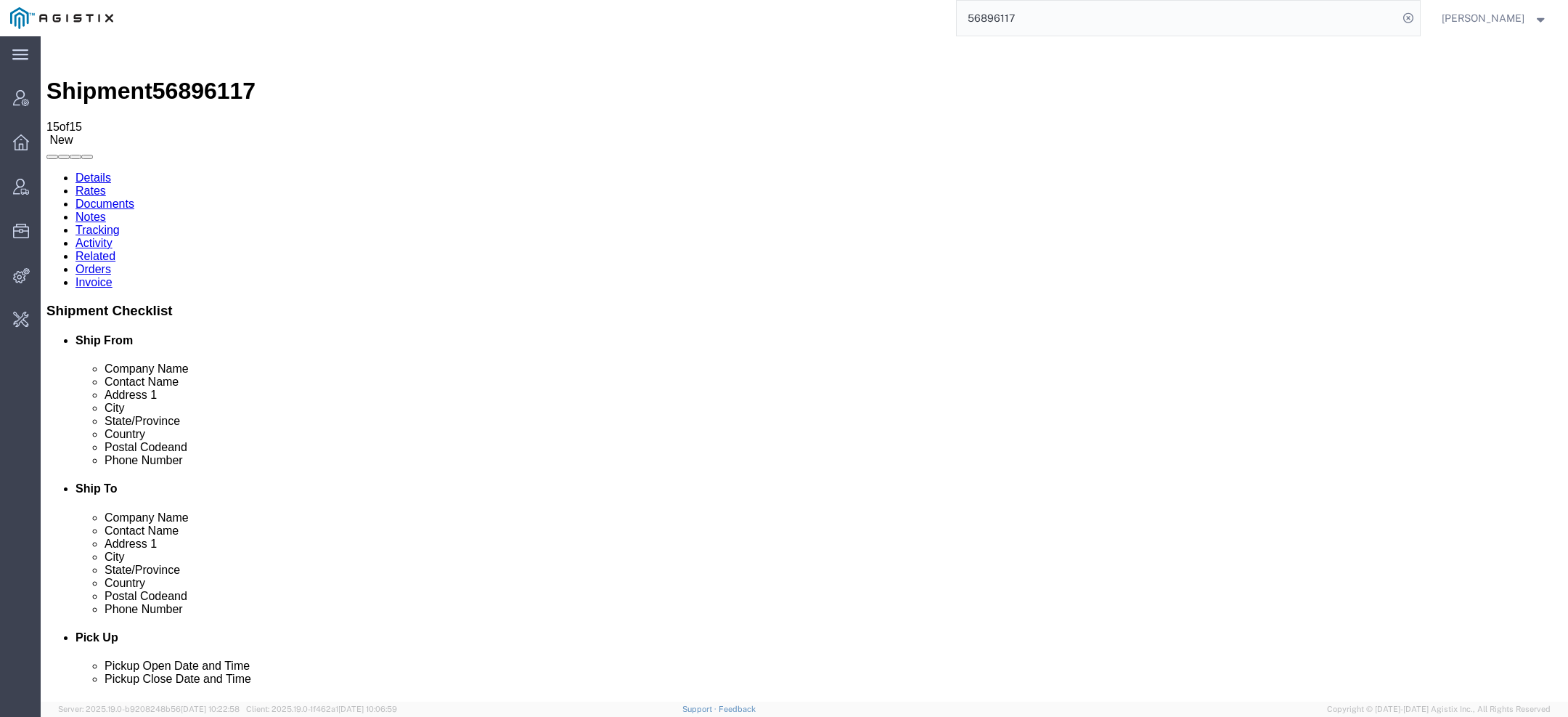
paste input "[EMAIL_ADDRESS][DOMAIN_NAME]"
type input "[EMAIL_ADDRESS][DOMAIN_NAME]"
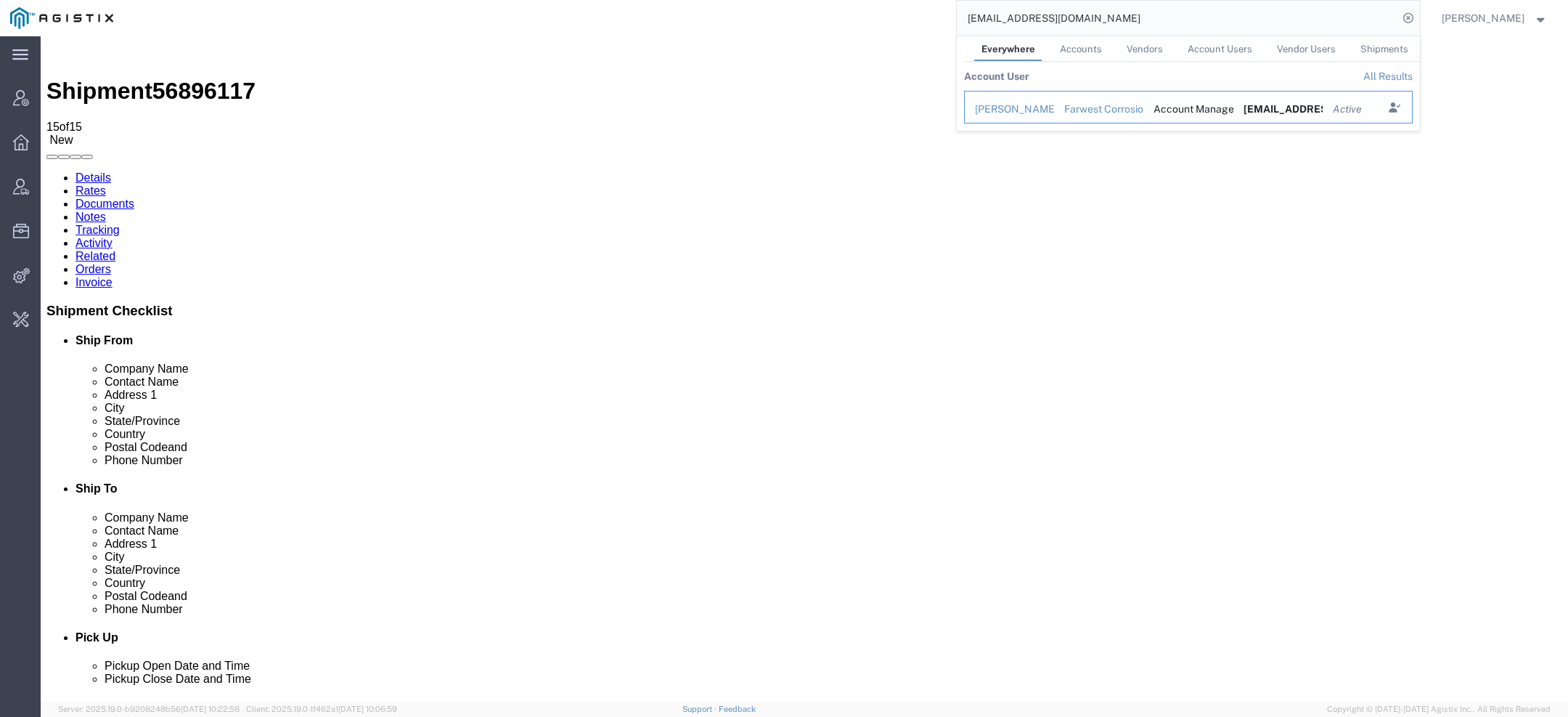
click at [1022, 112] on div "[PERSON_NAME]" at bounding box center [1010, 109] width 69 height 15
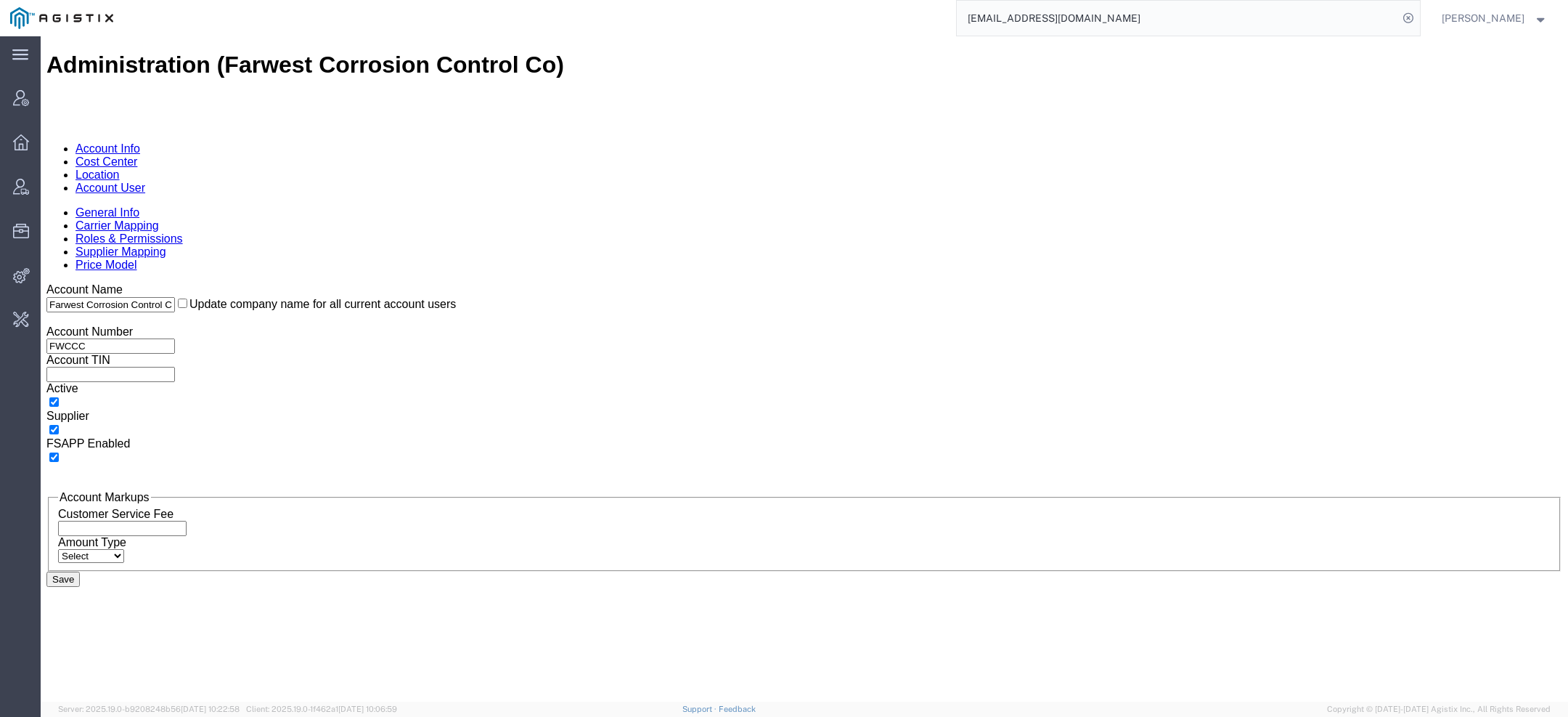
click at [145, 182] on link "Account User" at bounding box center [110, 188] width 69 height 12
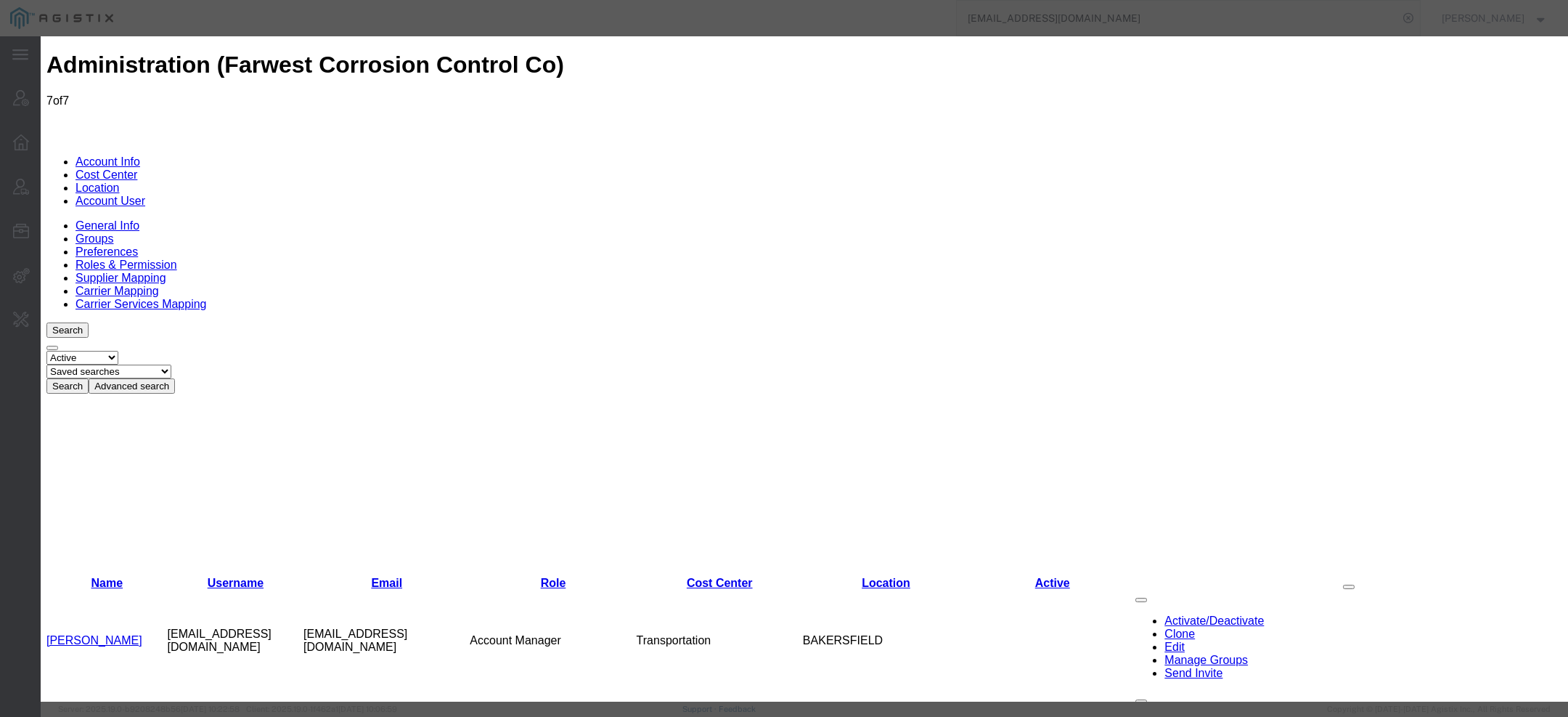
select select "COSTCENTER"
select select "11237"
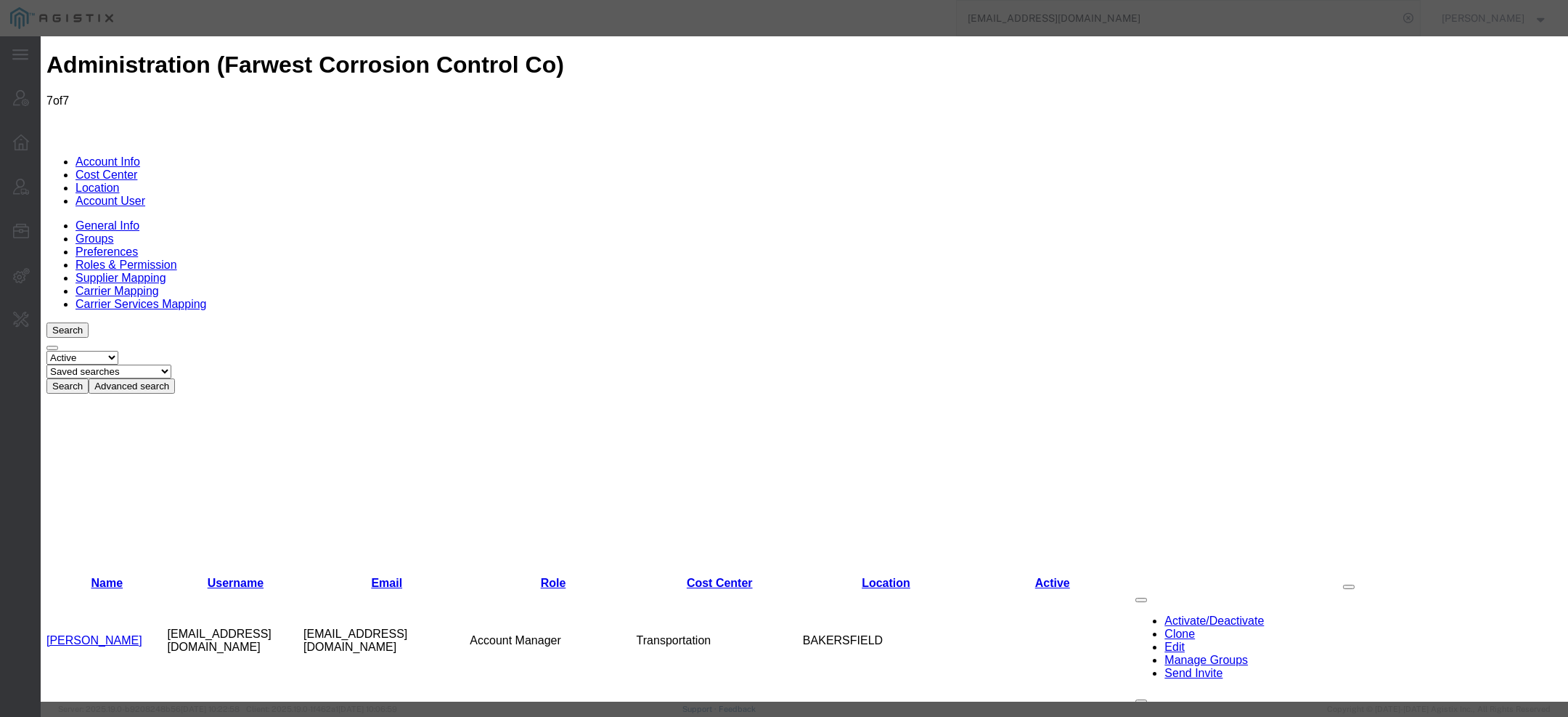
select select "COSTCENTER"
select select "11237"
